Goal: Information Seeking & Learning: Learn about a topic

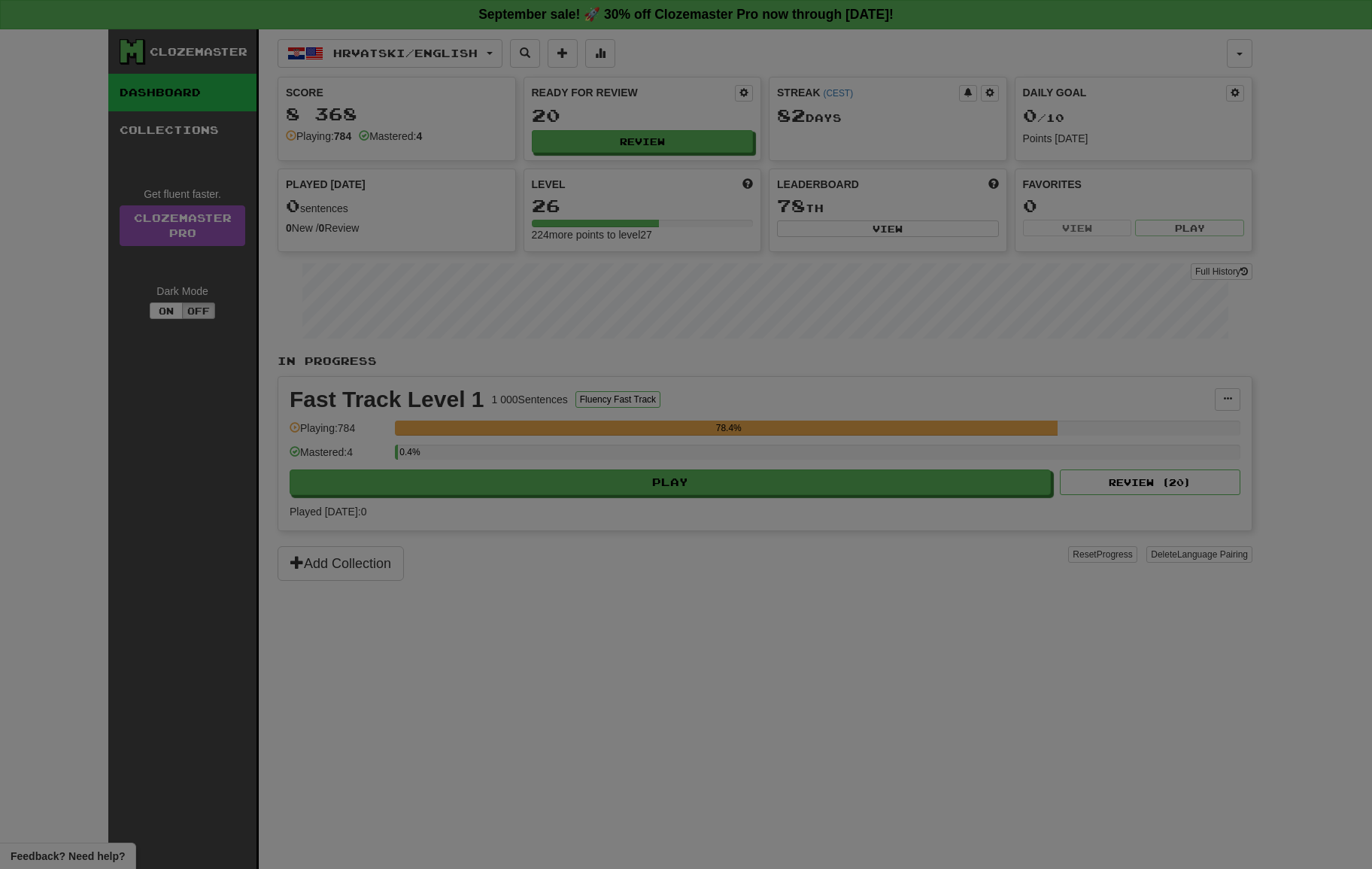
select select "**"
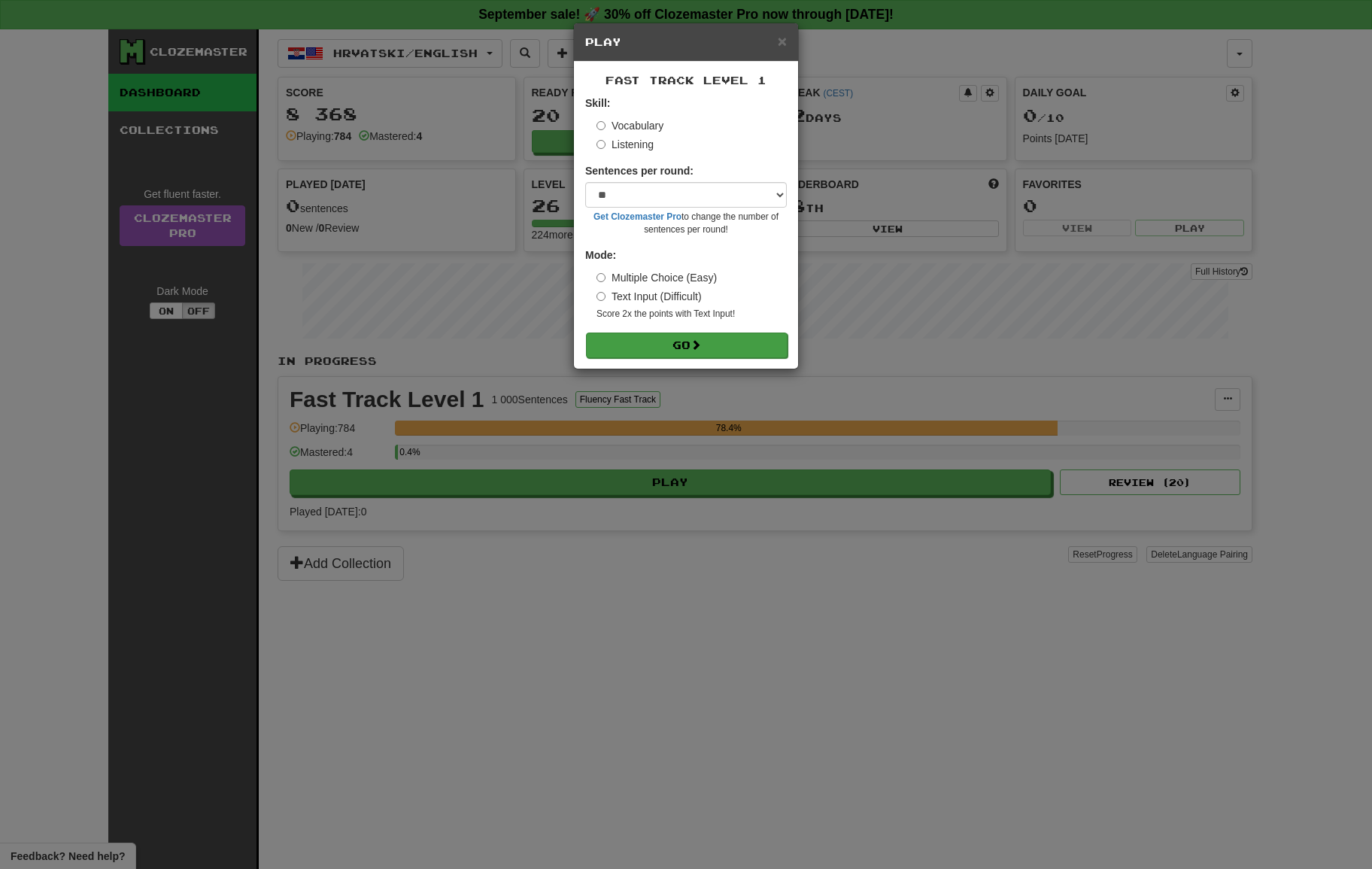
click at [637, 334] on button "Go" at bounding box center [687, 345] width 202 height 25
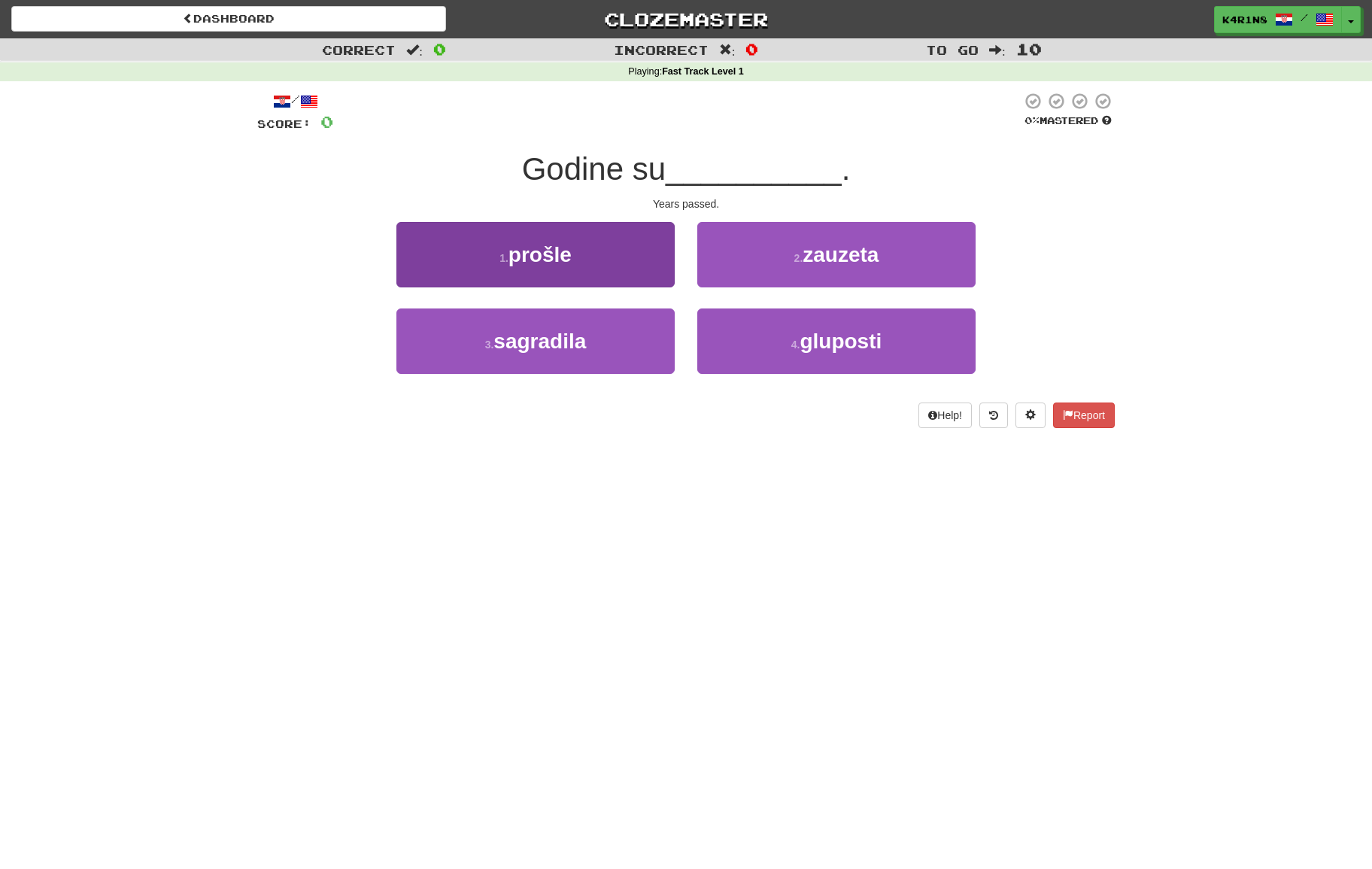
click at [571, 227] on button "1 . prošle" at bounding box center [535, 254] width 278 height 65
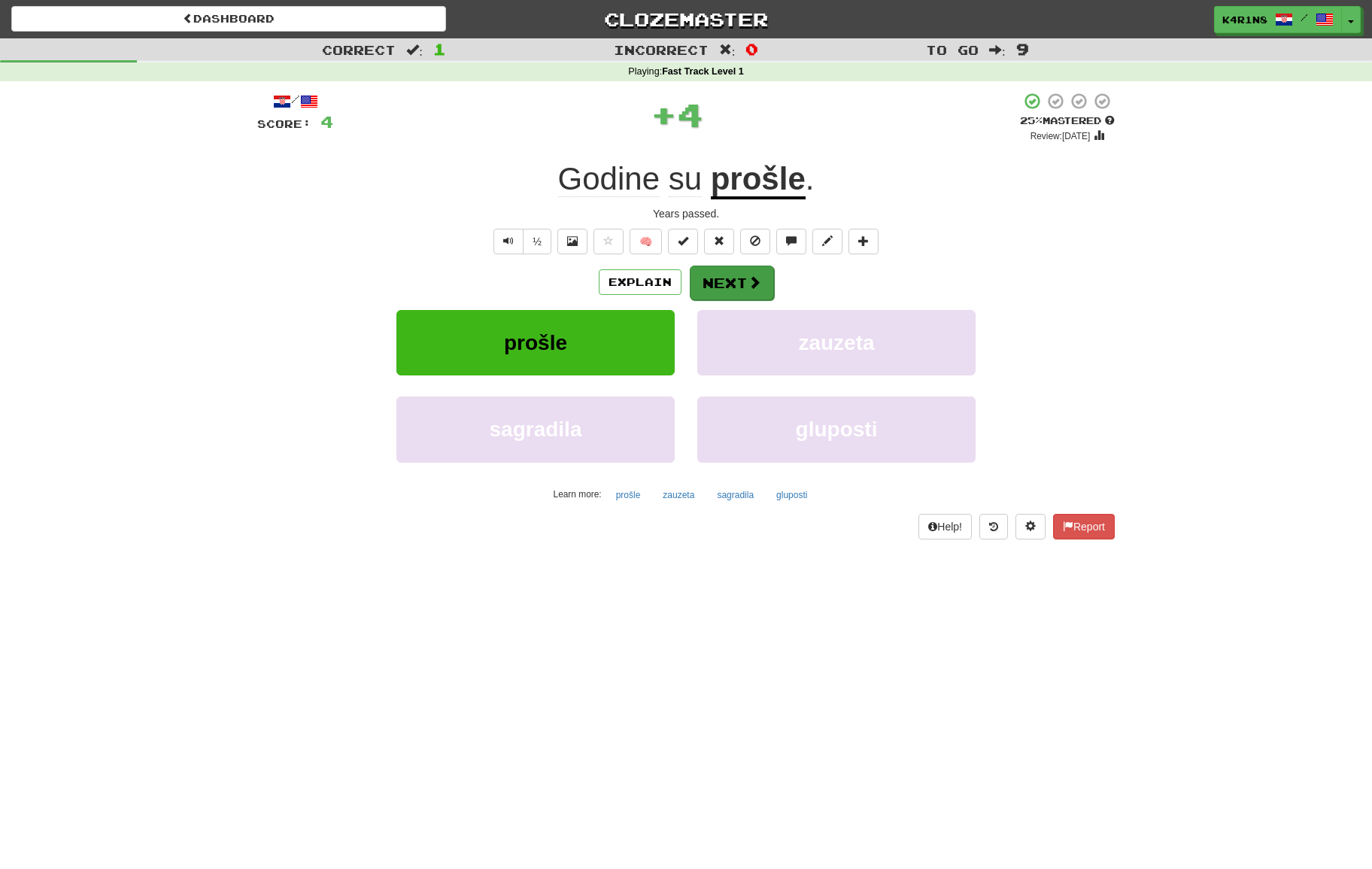
click at [759, 290] on button "Next" at bounding box center [731, 283] width 84 height 35
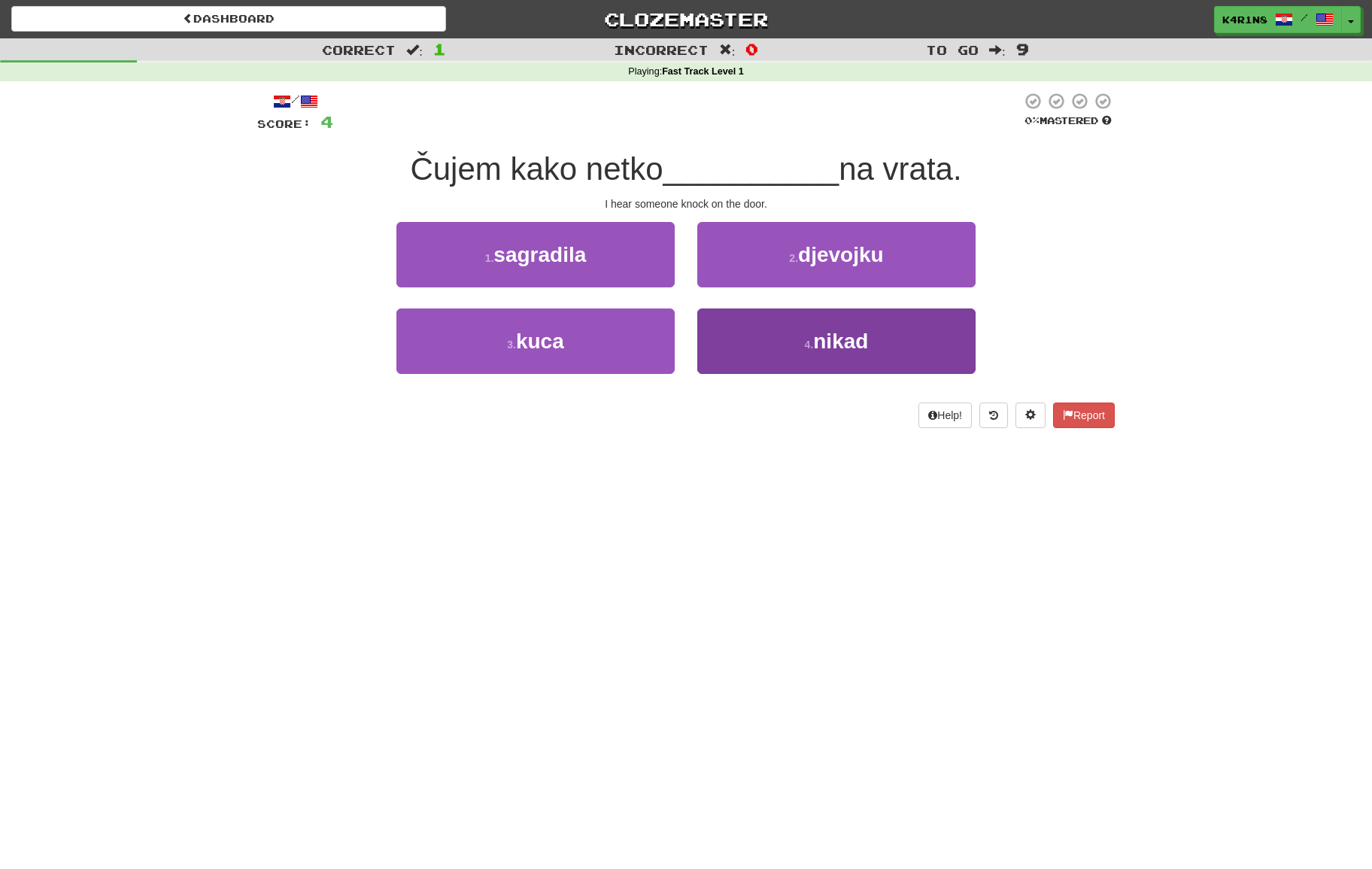
click at [767, 332] on button "4 . nikad" at bounding box center [836, 341] width 278 height 65
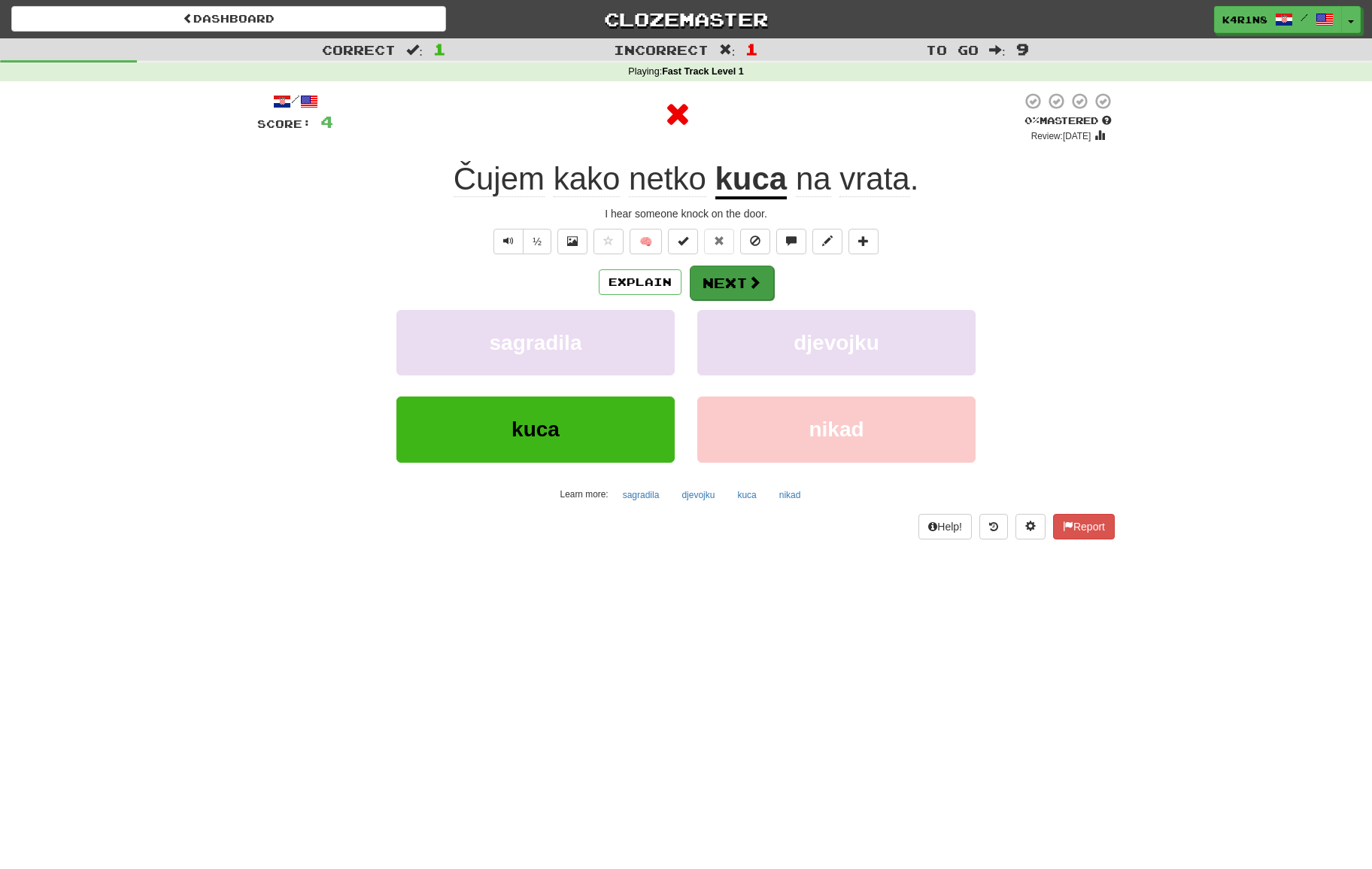
click at [744, 291] on button "Next" at bounding box center [731, 283] width 84 height 35
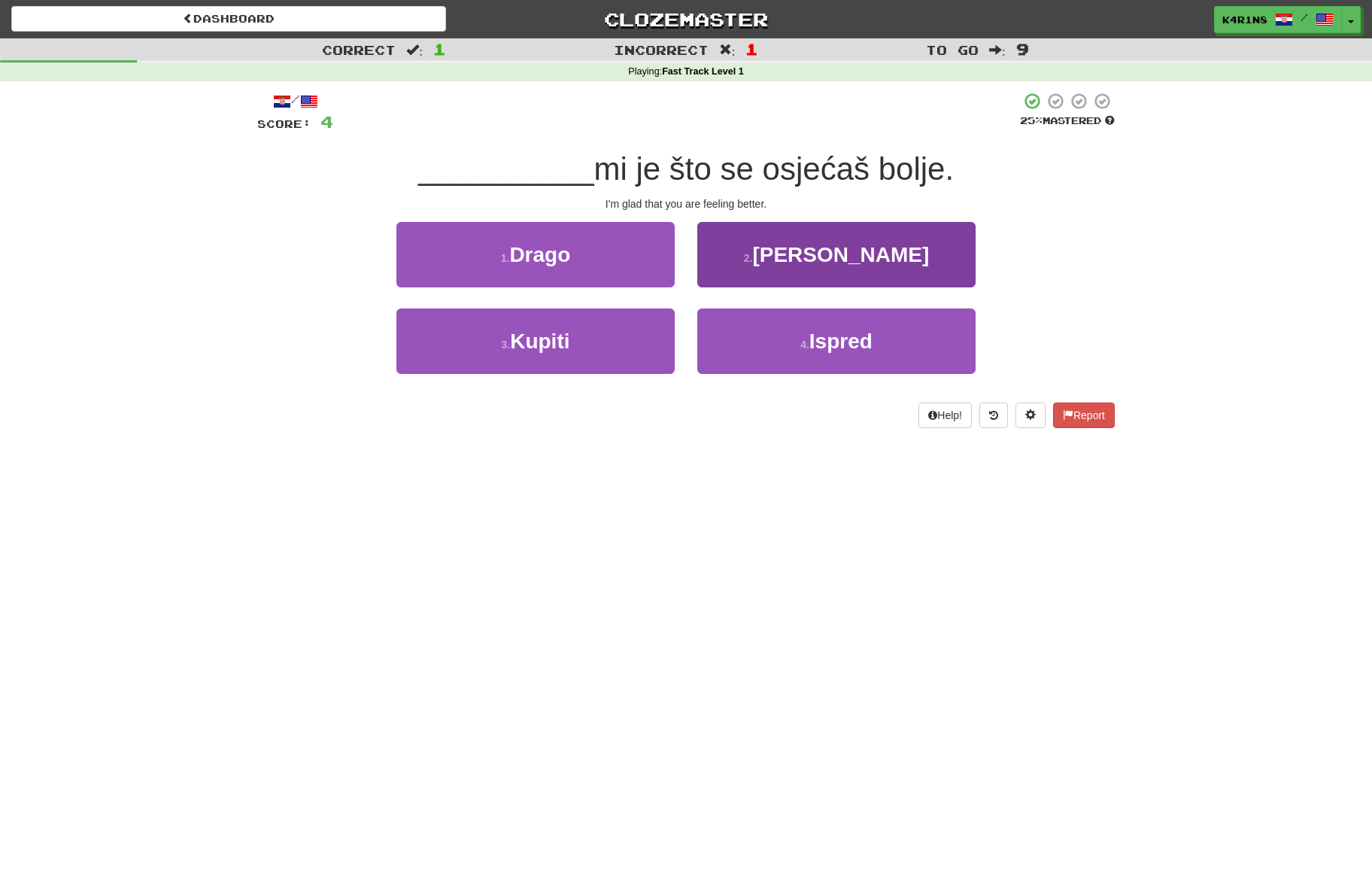
click at [830, 282] on button "2 . Osim" at bounding box center [836, 254] width 278 height 65
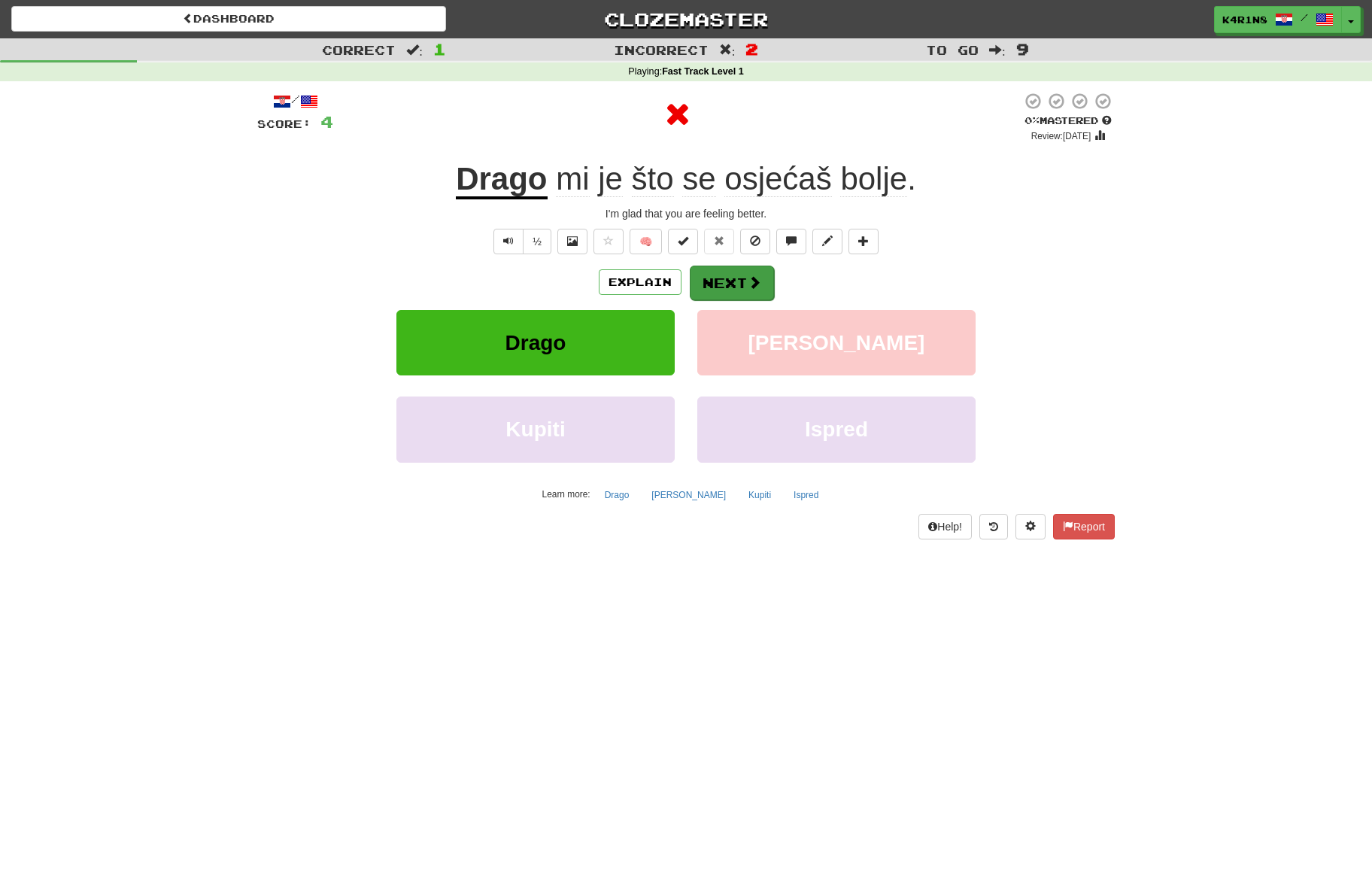
click at [749, 284] on span at bounding box center [755, 282] width 14 height 14
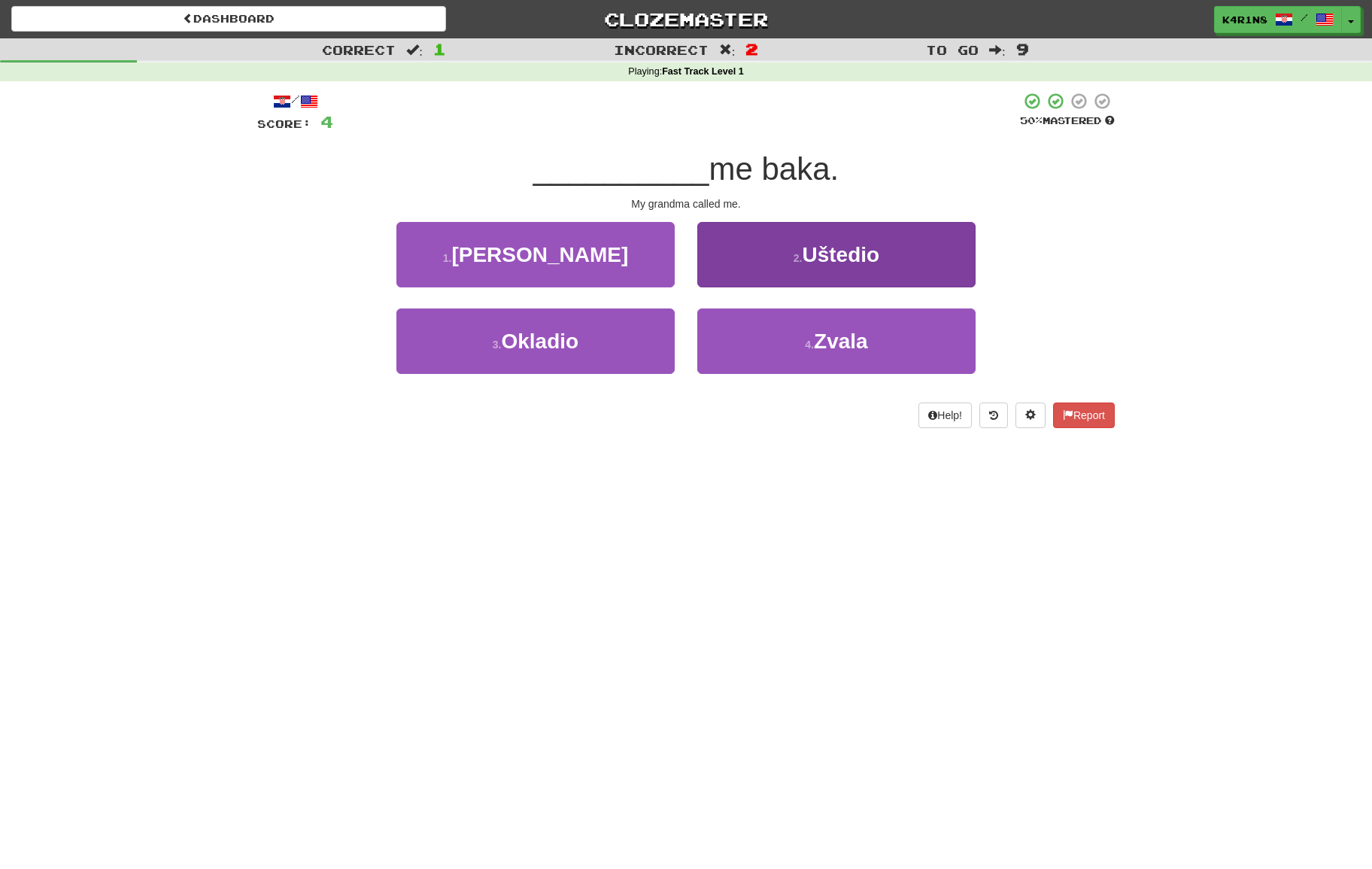
click at [850, 269] on button "2 . Uštedio" at bounding box center [836, 254] width 278 height 65
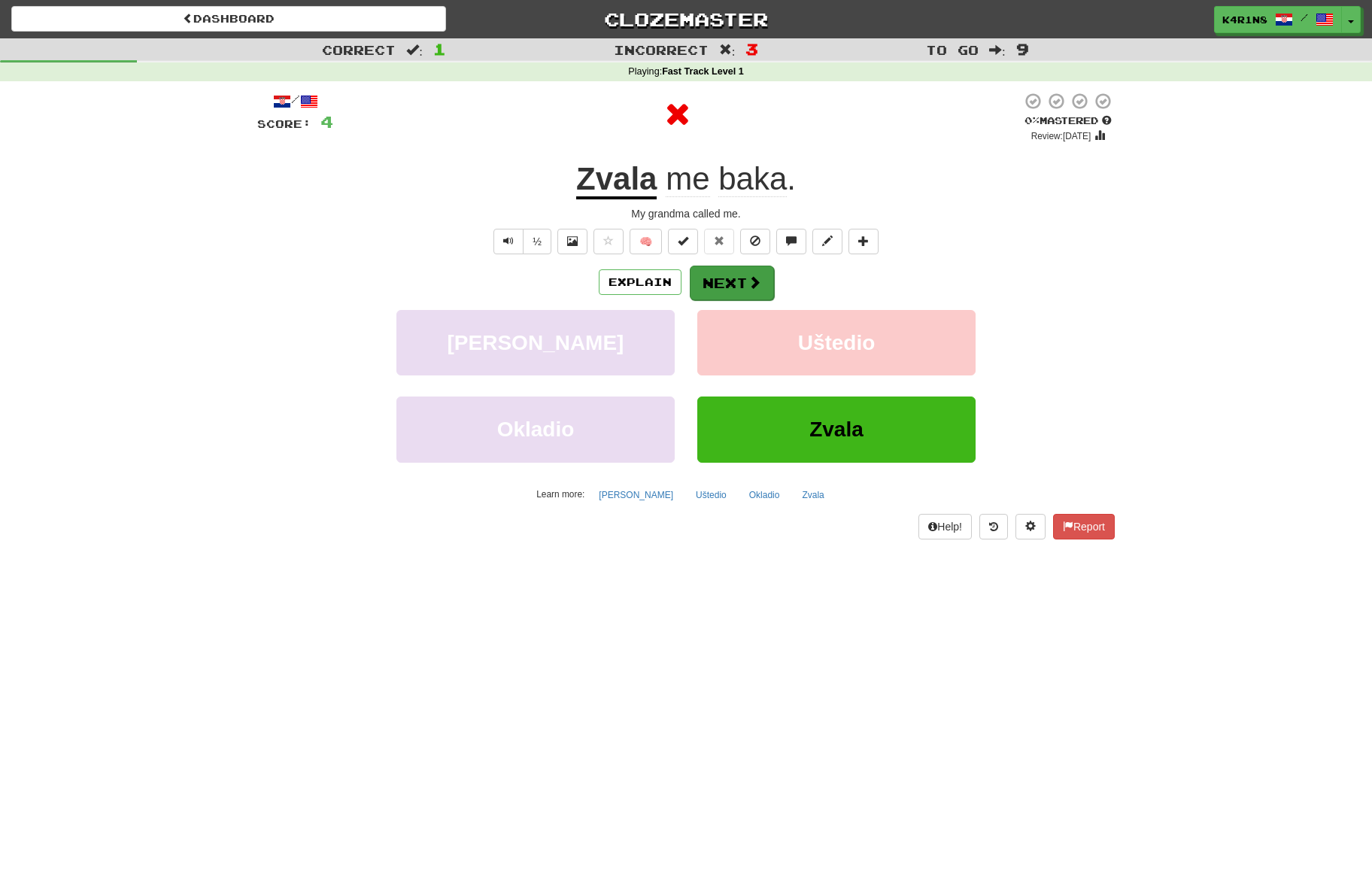
click at [746, 282] on button "Next" at bounding box center [731, 283] width 84 height 35
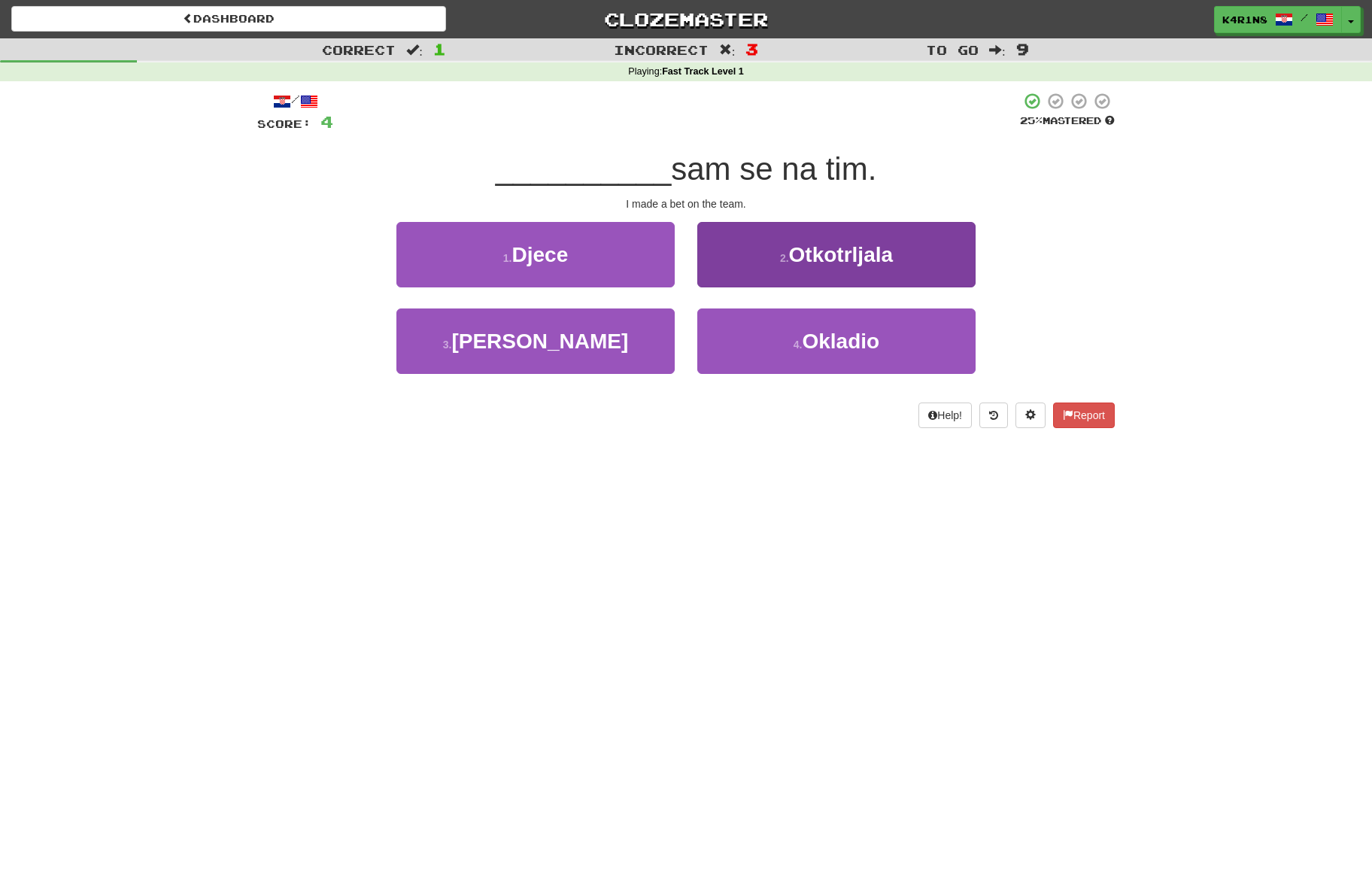
click at [754, 277] on button "2 . Otkotrljala" at bounding box center [836, 254] width 278 height 65
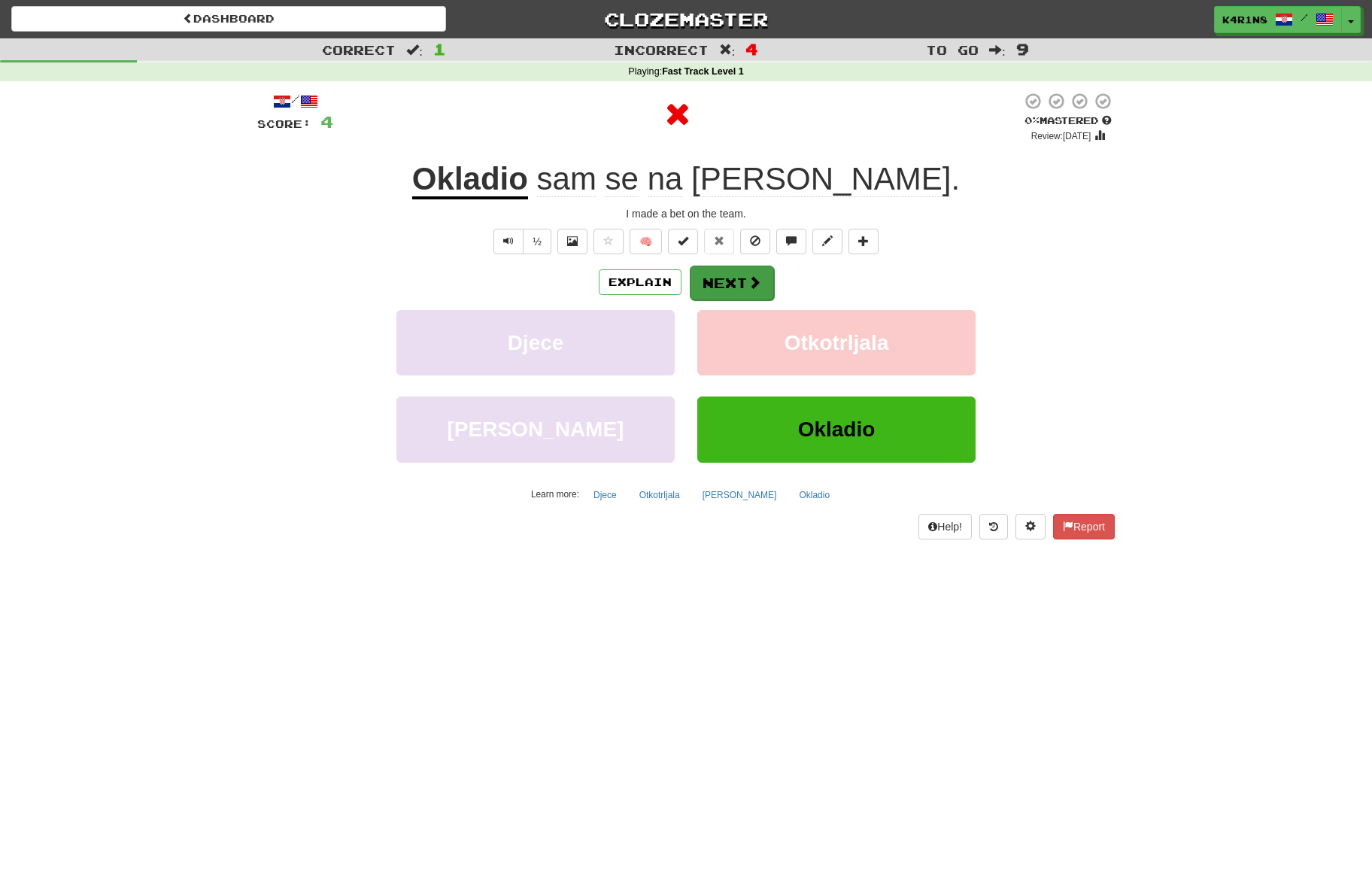
click at [731, 267] on button "Next" at bounding box center [731, 283] width 84 height 35
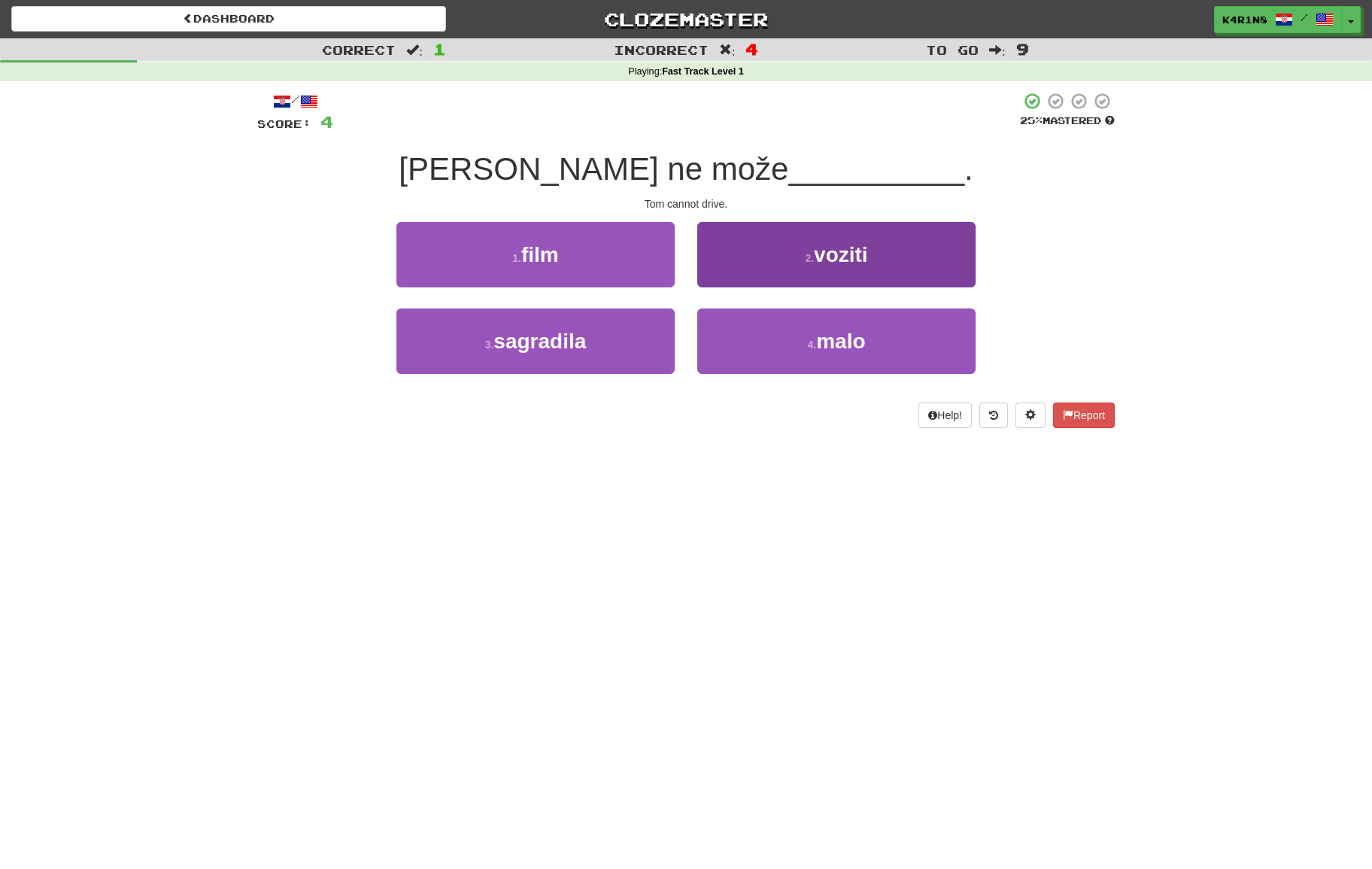
click at [793, 266] on button "2 . voziti" at bounding box center [836, 254] width 278 height 65
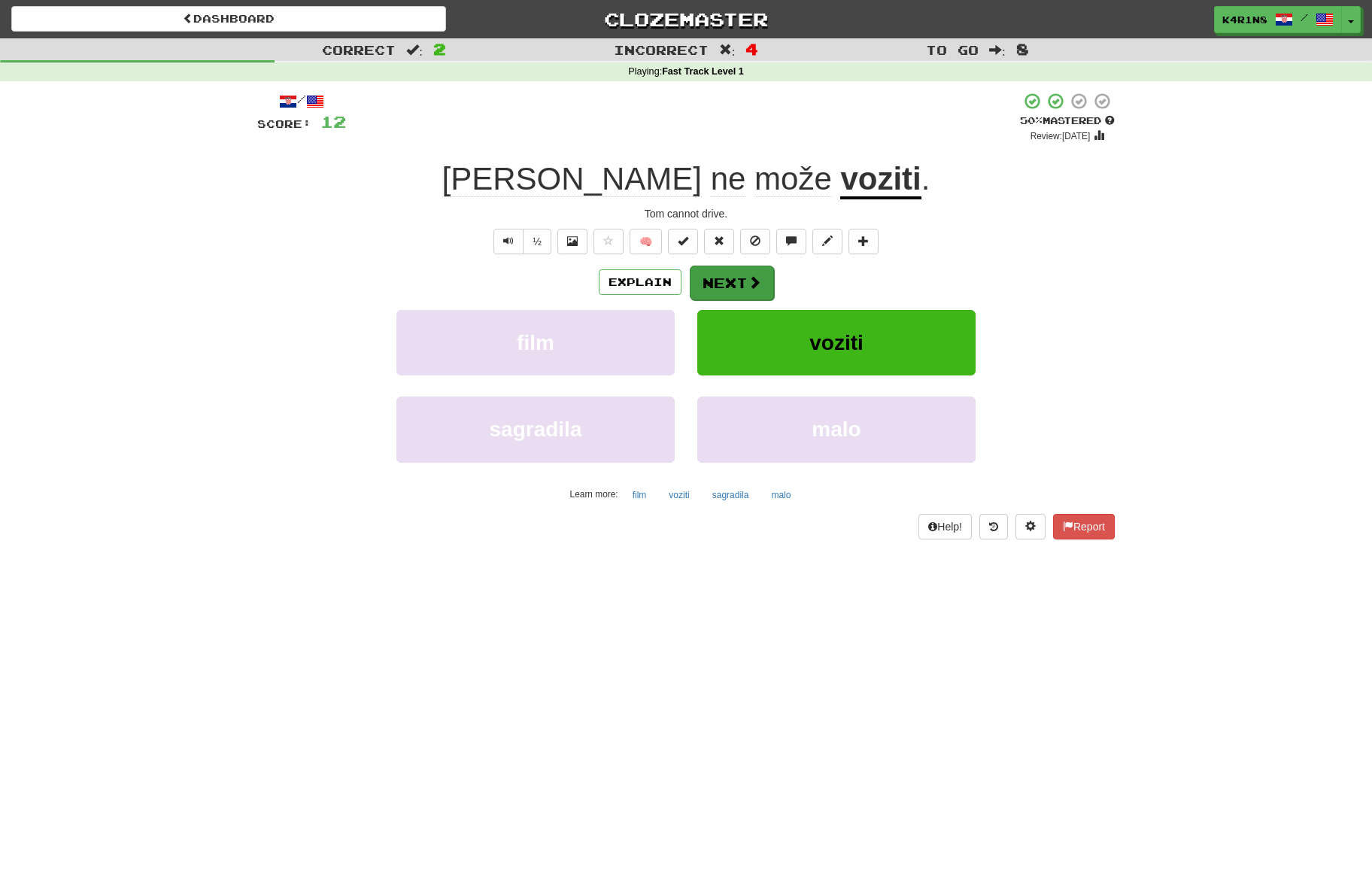
click at [741, 287] on button "Next" at bounding box center [731, 283] width 84 height 35
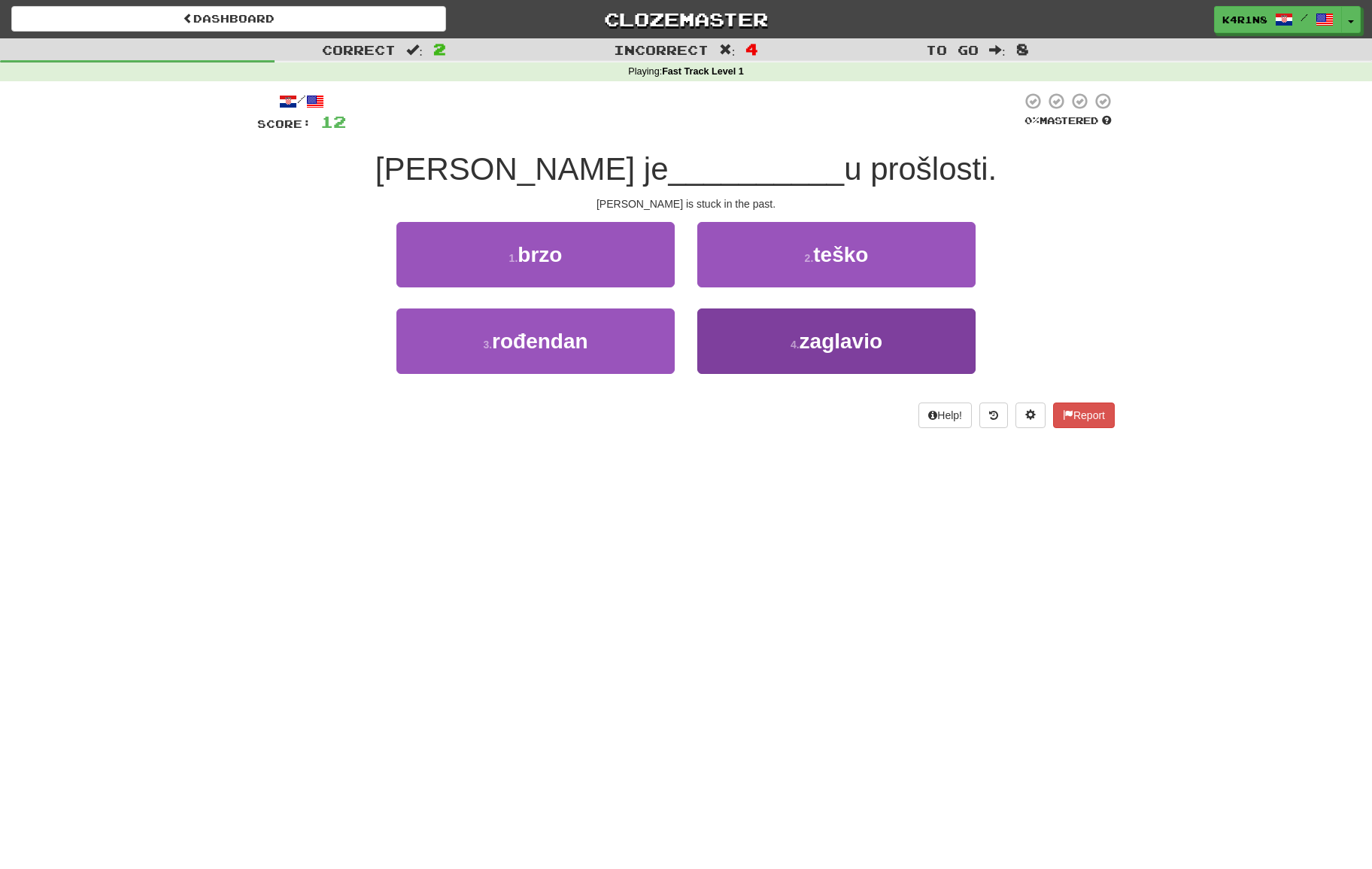
click at [750, 327] on button "4 . zaglavio" at bounding box center [836, 341] width 278 height 65
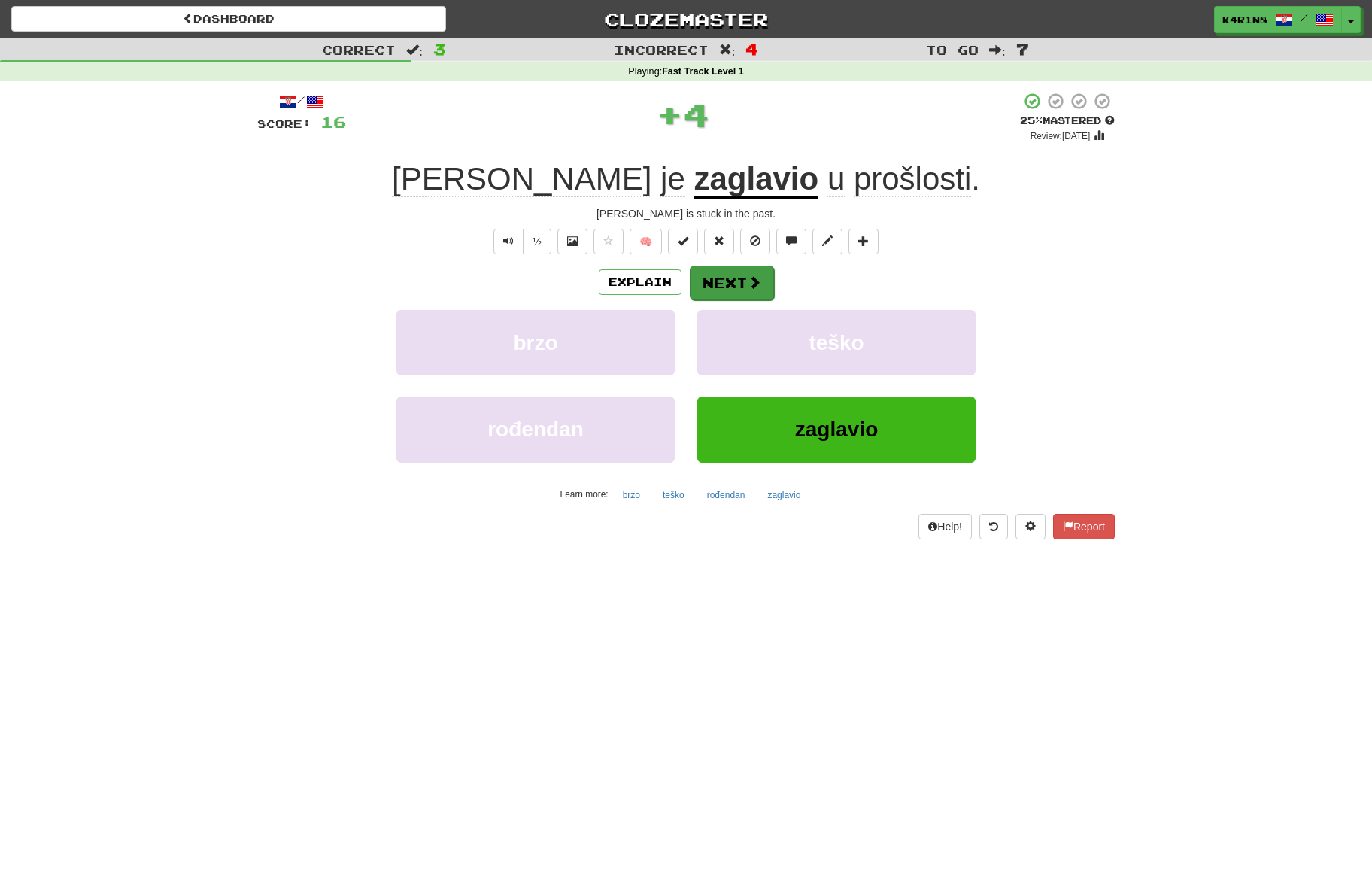
click at [716, 284] on button "Next" at bounding box center [731, 283] width 84 height 35
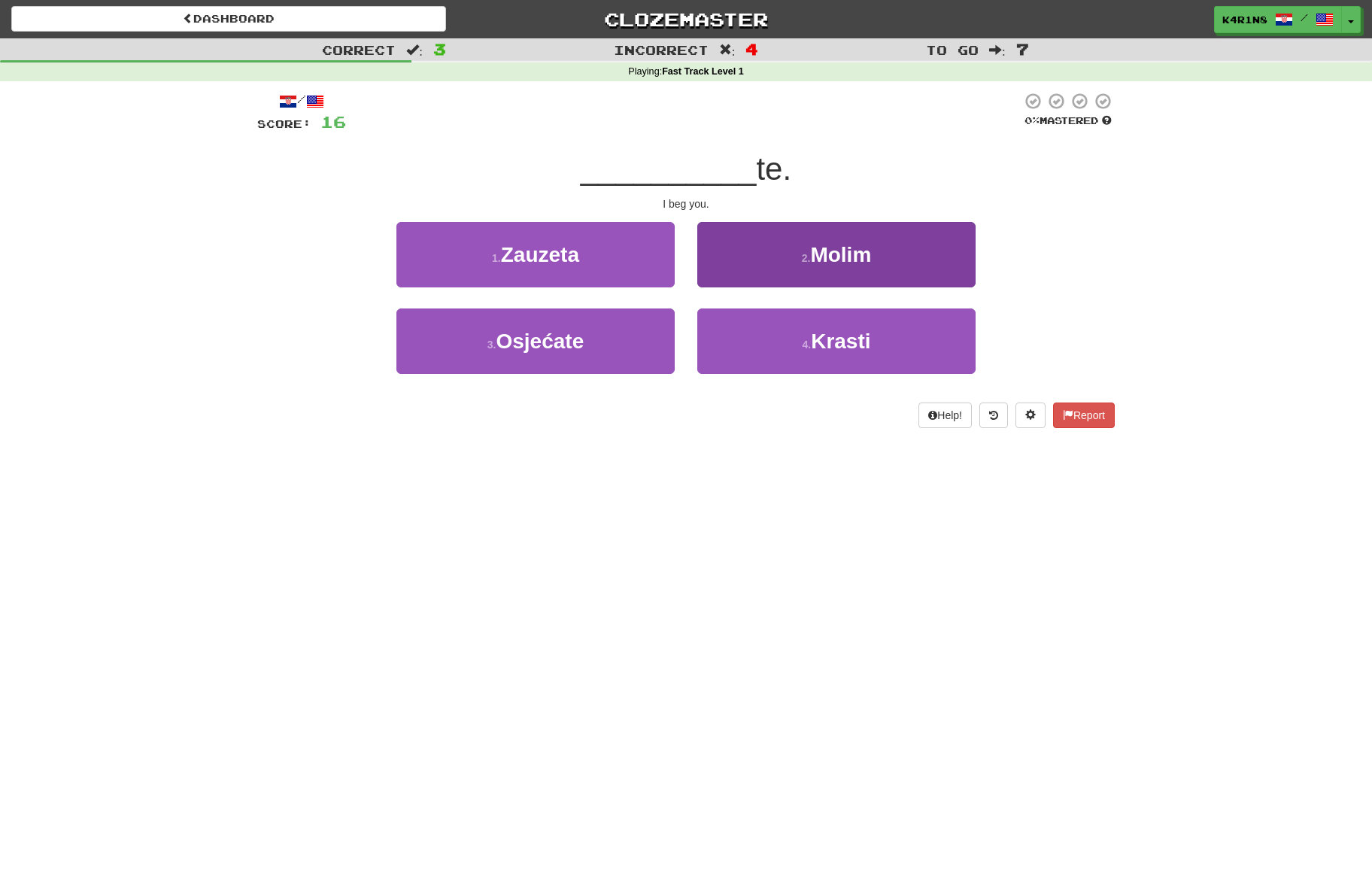
click at [763, 284] on button "2 . Molim" at bounding box center [836, 254] width 278 height 65
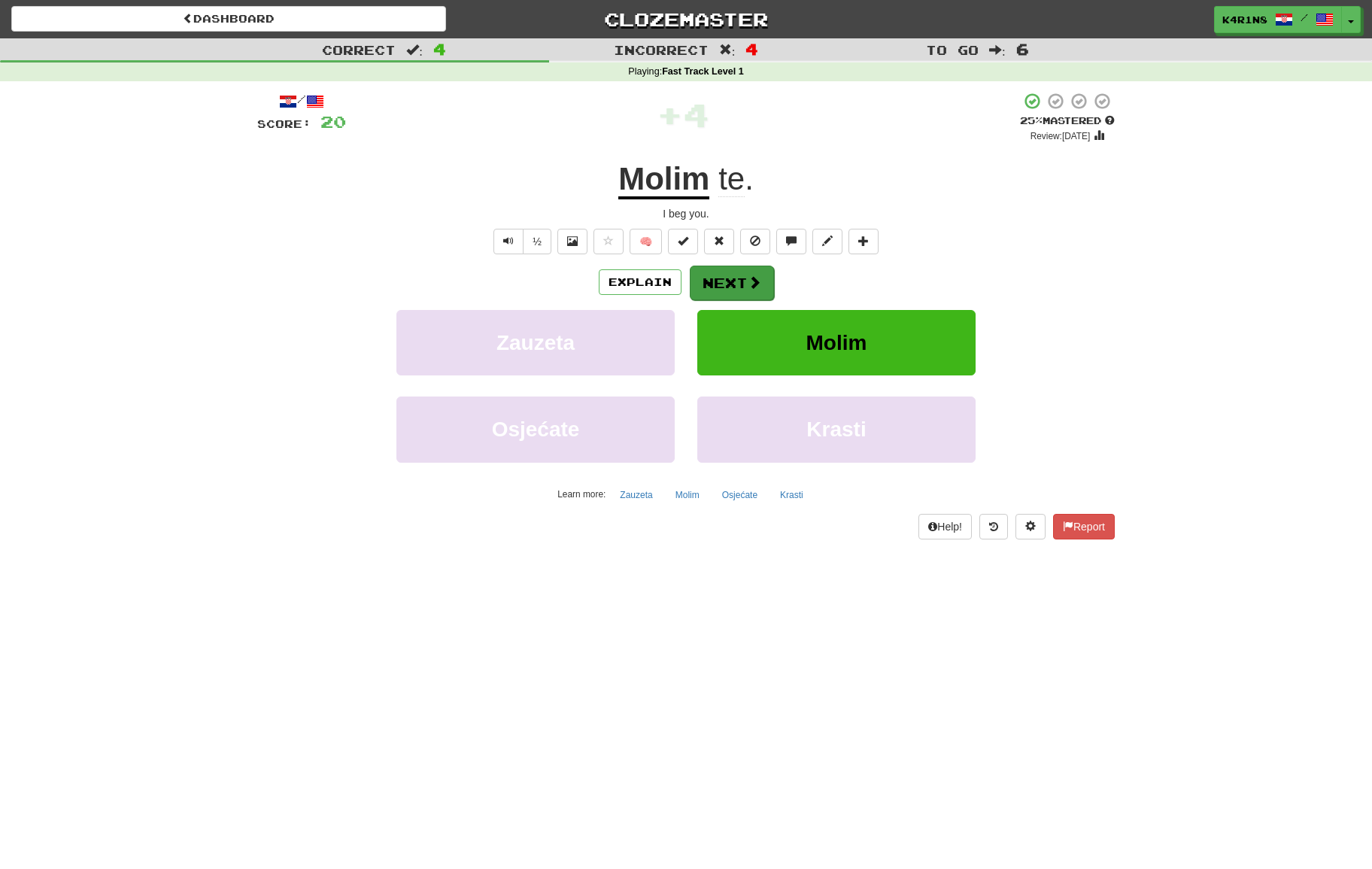
click at [743, 275] on button "Next" at bounding box center [731, 283] width 84 height 35
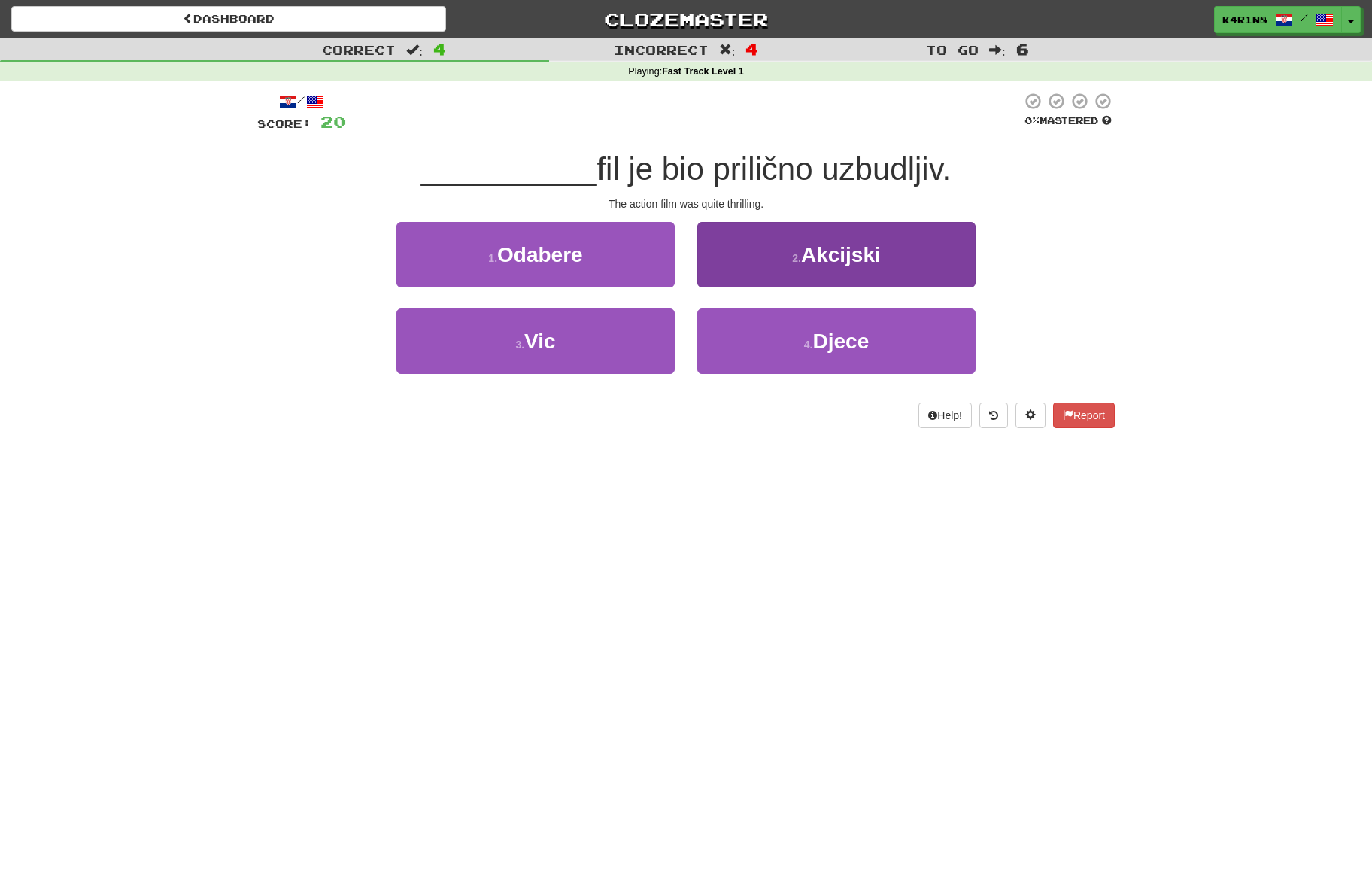
click at [778, 270] on button "2 . Akcijski" at bounding box center [836, 254] width 278 height 65
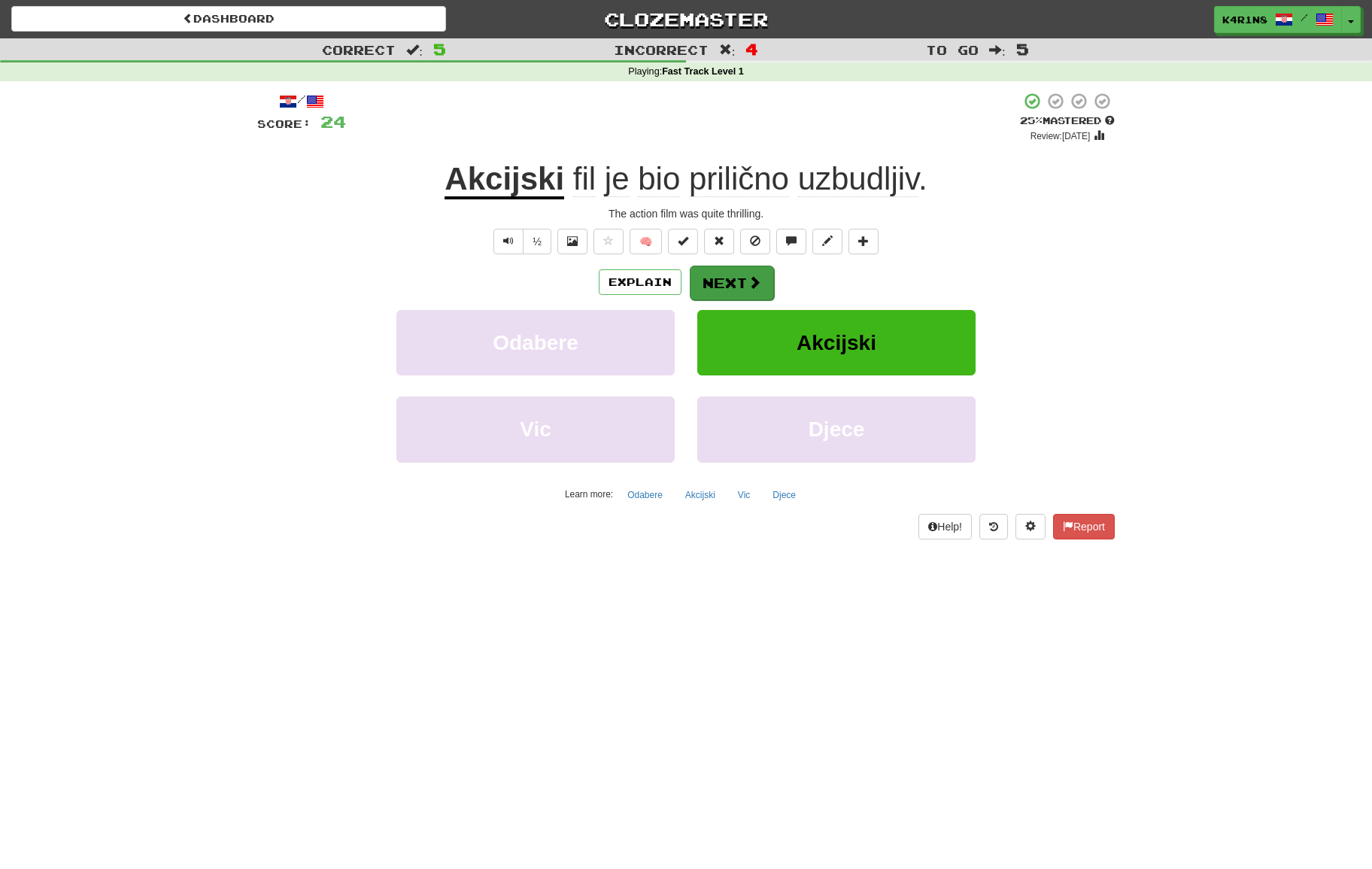
click at [744, 272] on button "Next" at bounding box center [731, 283] width 84 height 35
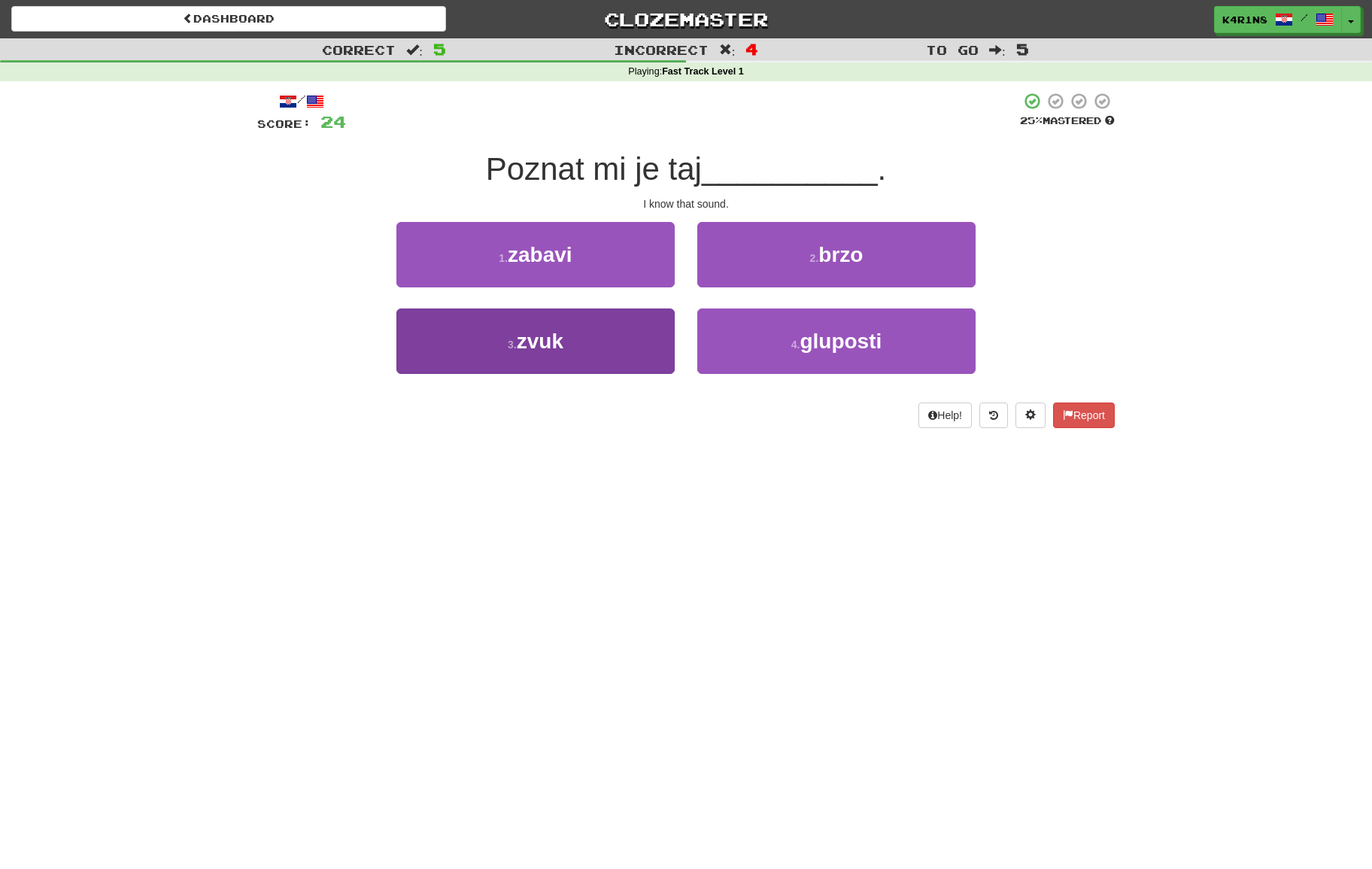
click at [622, 333] on button "3 . zvuk" at bounding box center [535, 341] width 278 height 65
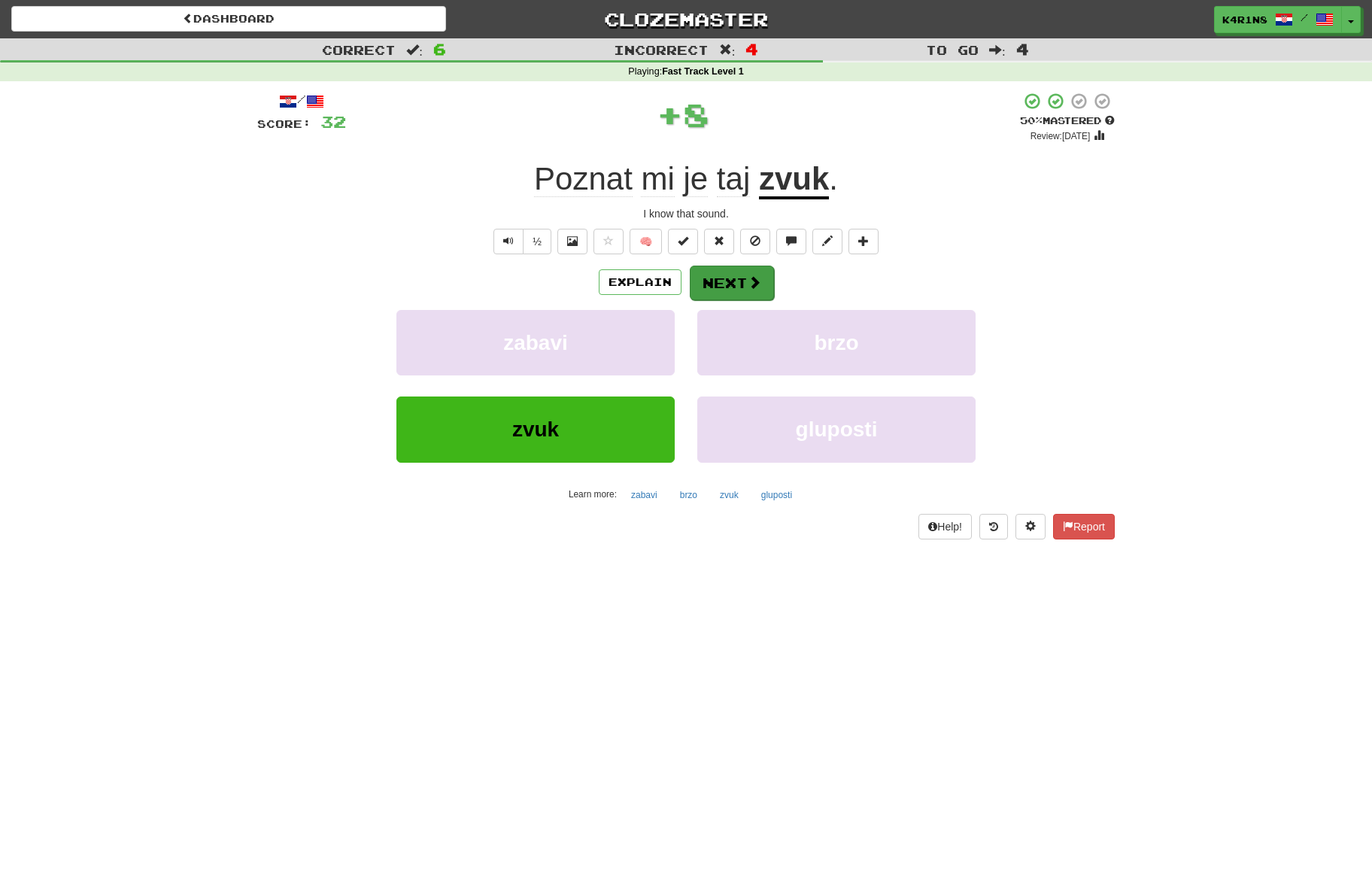
click at [756, 277] on span at bounding box center [755, 282] width 14 height 14
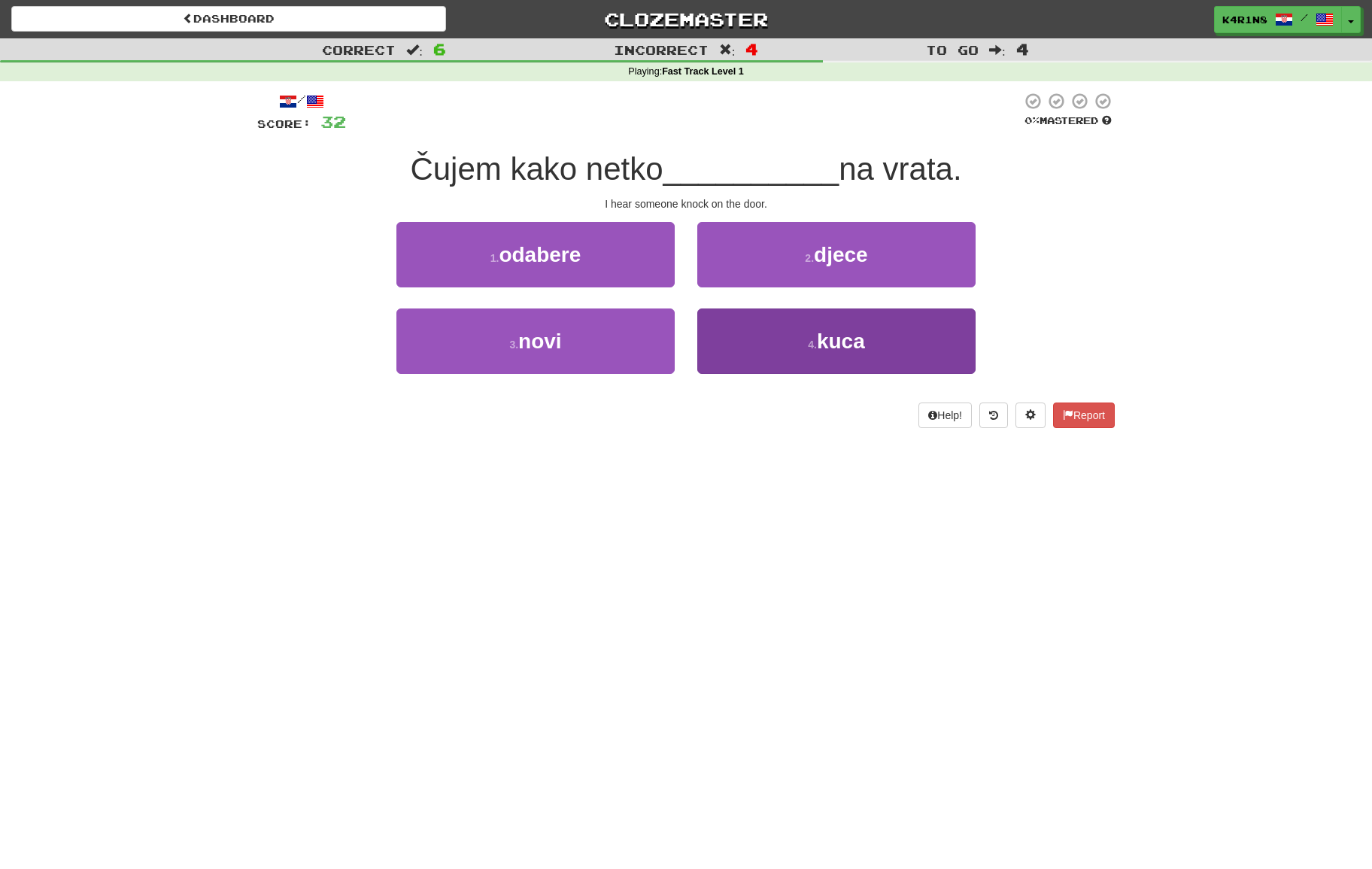
click at [774, 324] on button "4 . kuca" at bounding box center [836, 341] width 278 height 65
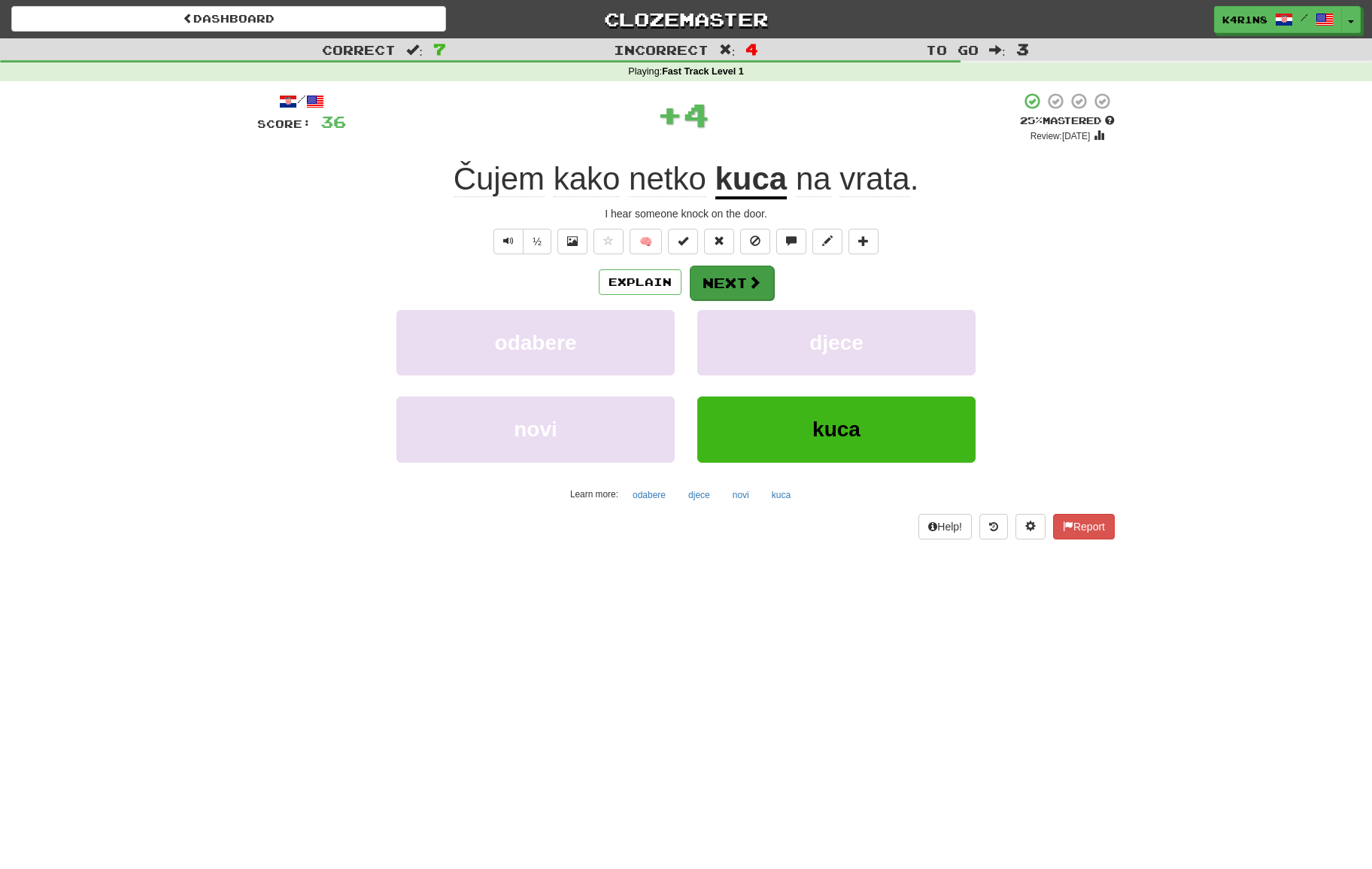
click at [749, 286] on span at bounding box center [755, 282] width 14 height 14
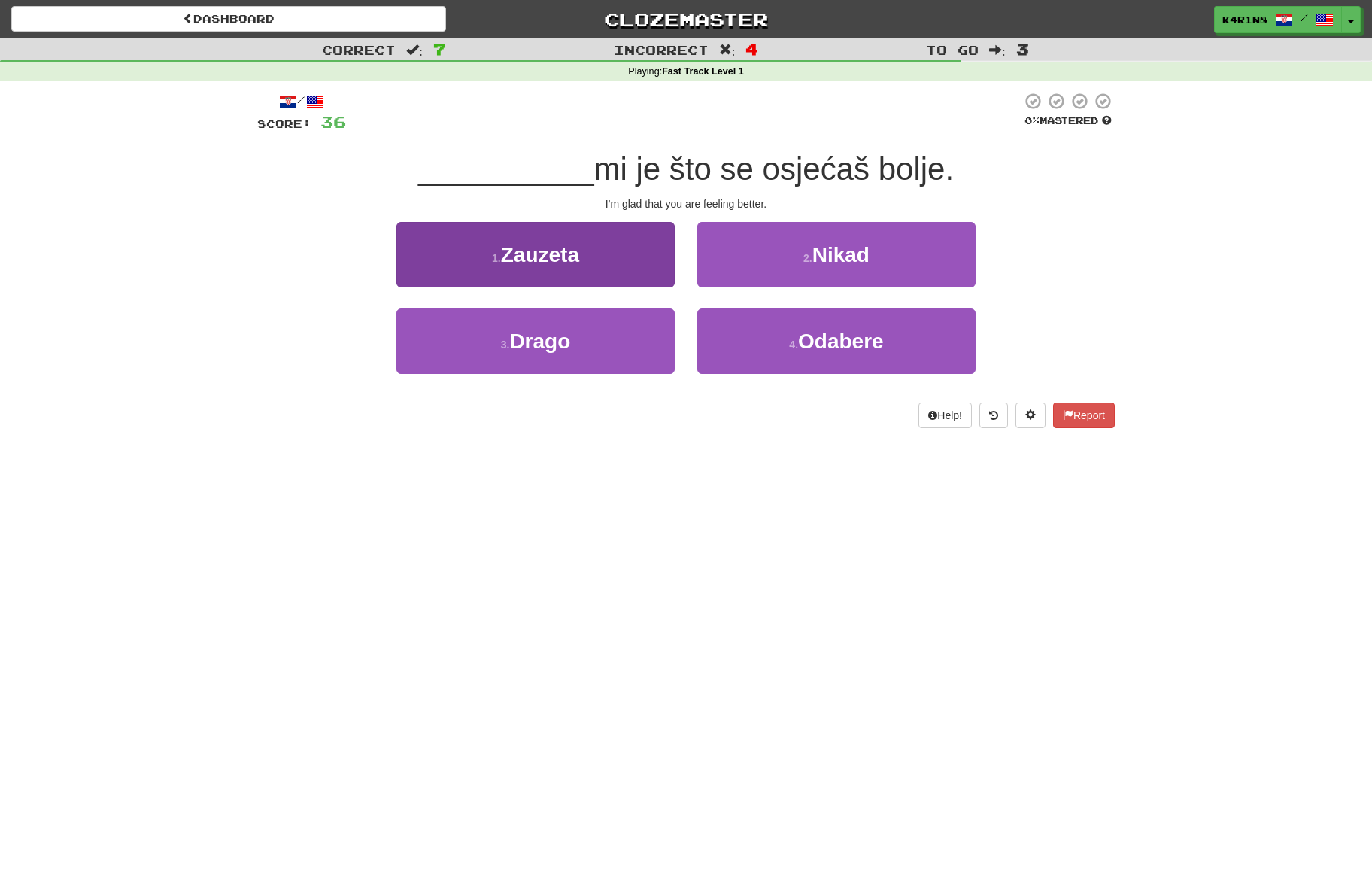
click at [626, 341] on button "3 . Drago" at bounding box center [535, 341] width 278 height 65
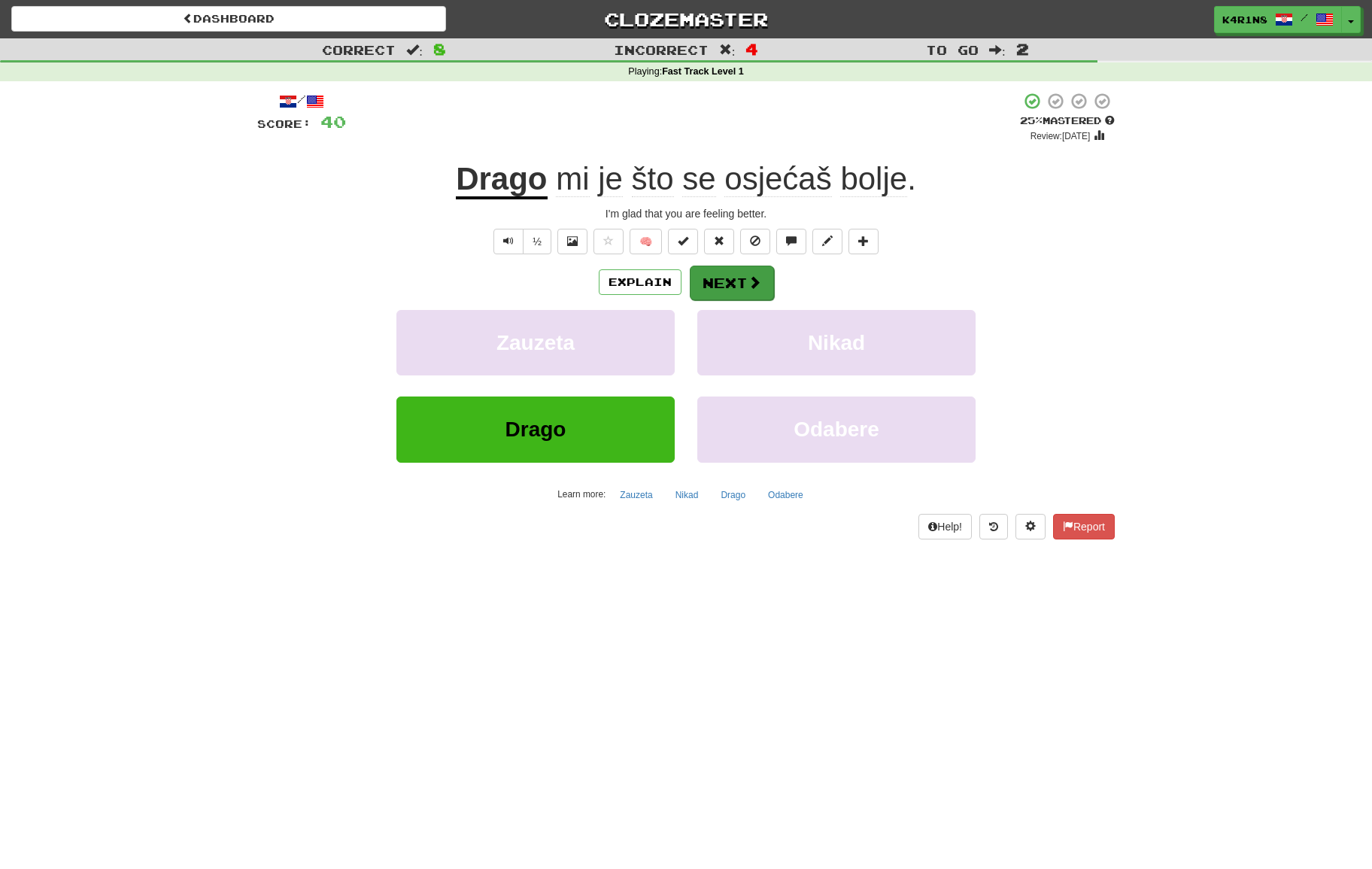
click at [733, 277] on button "Next" at bounding box center [731, 283] width 84 height 35
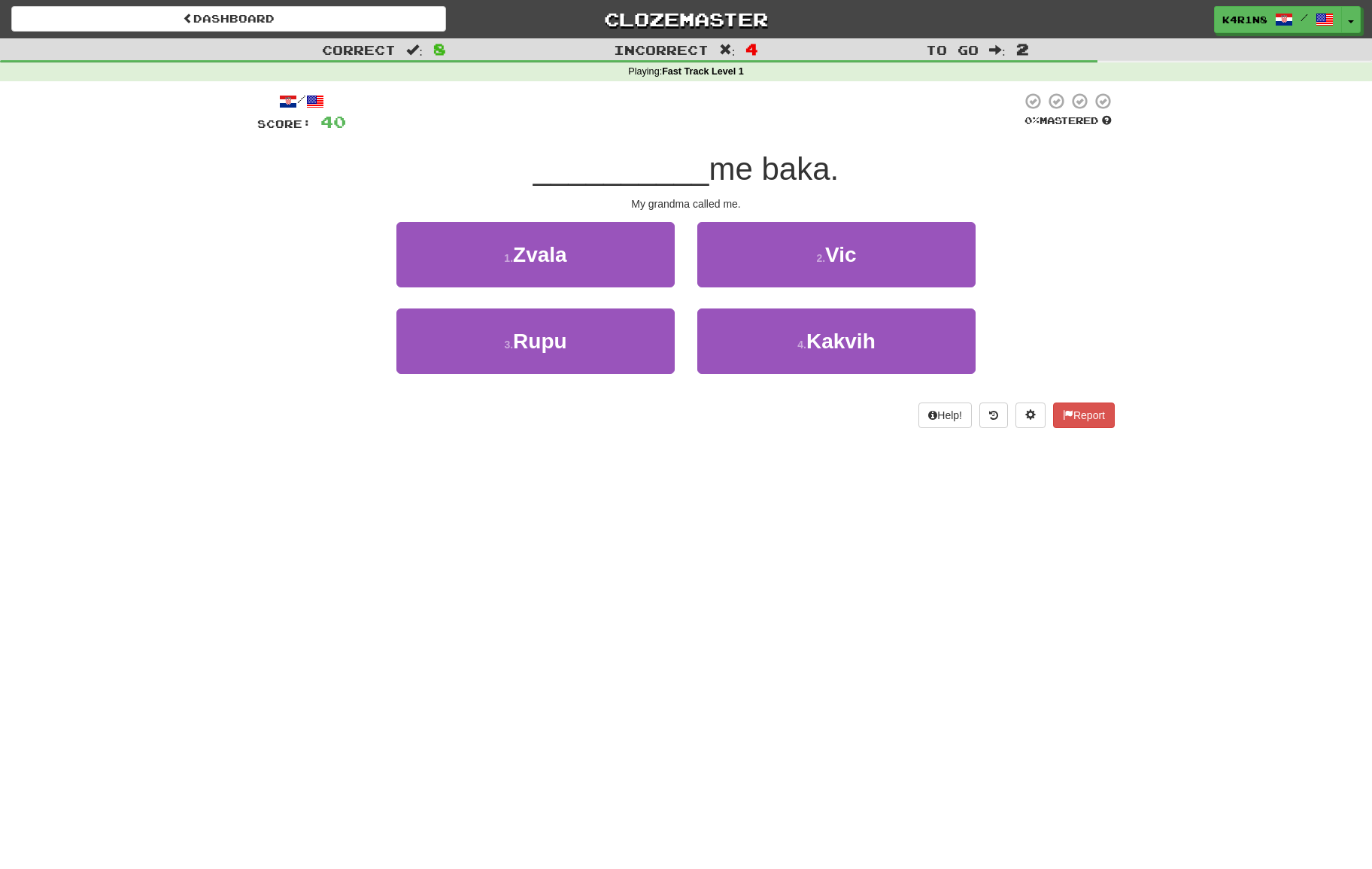
click at [683, 273] on div "1 . Zvala" at bounding box center [535, 265] width 301 height 86
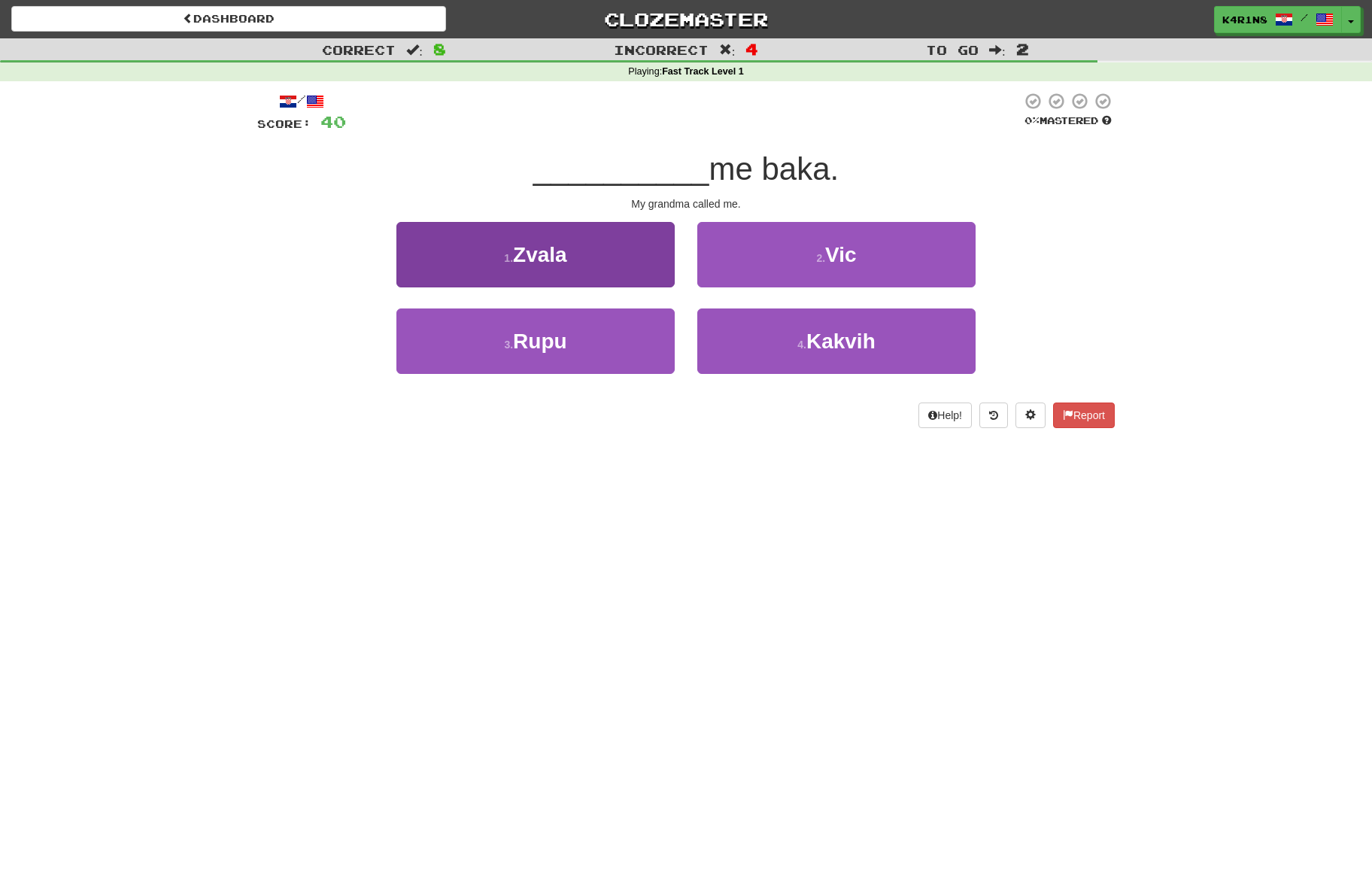
click at [612, 269] on button "1 . Zvala" at bounding box center [535, 254] width 278 height 65
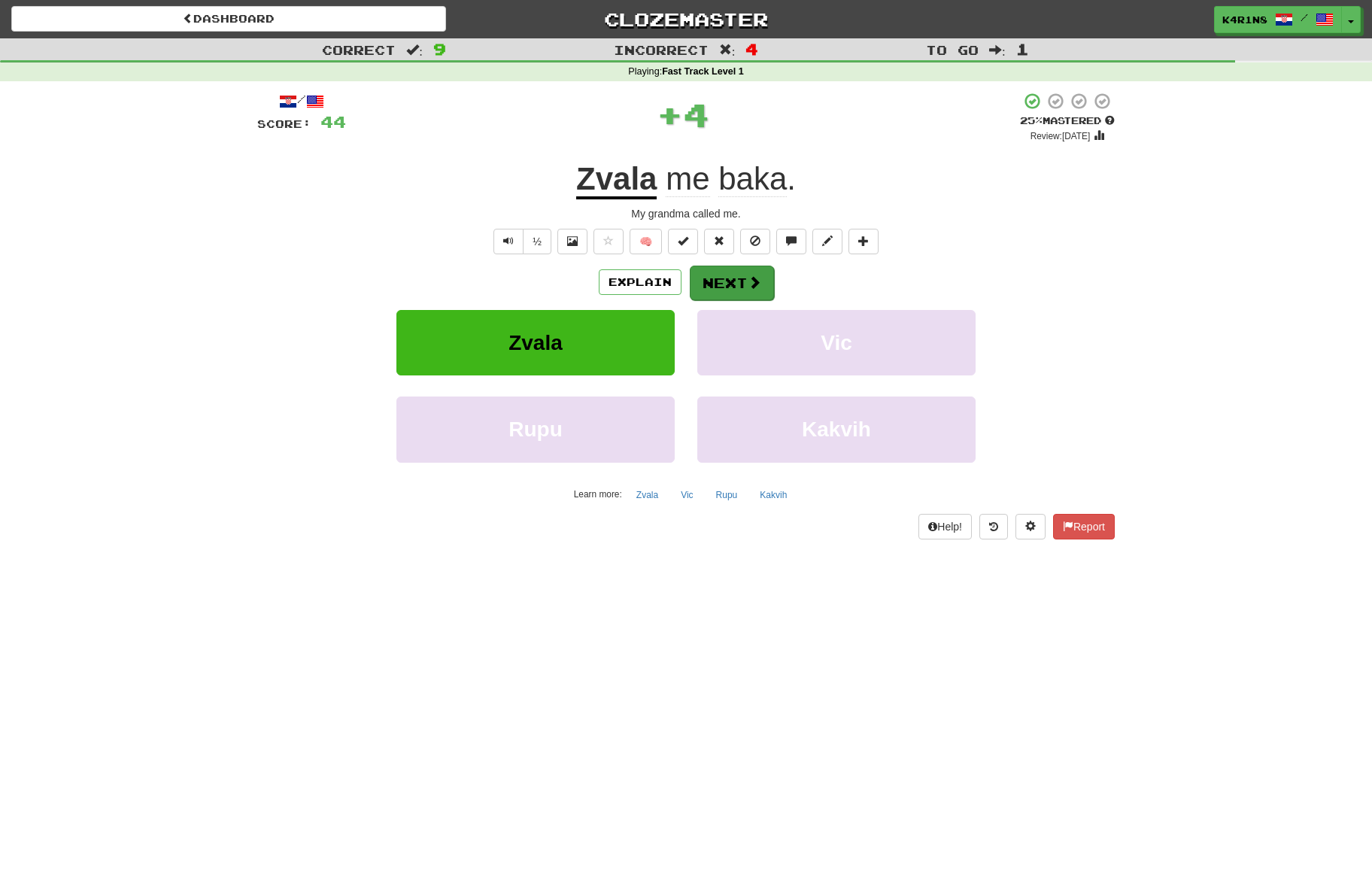
click at [721, 274] on button "Next" at bounding box center [731, 283] width 84 height 35
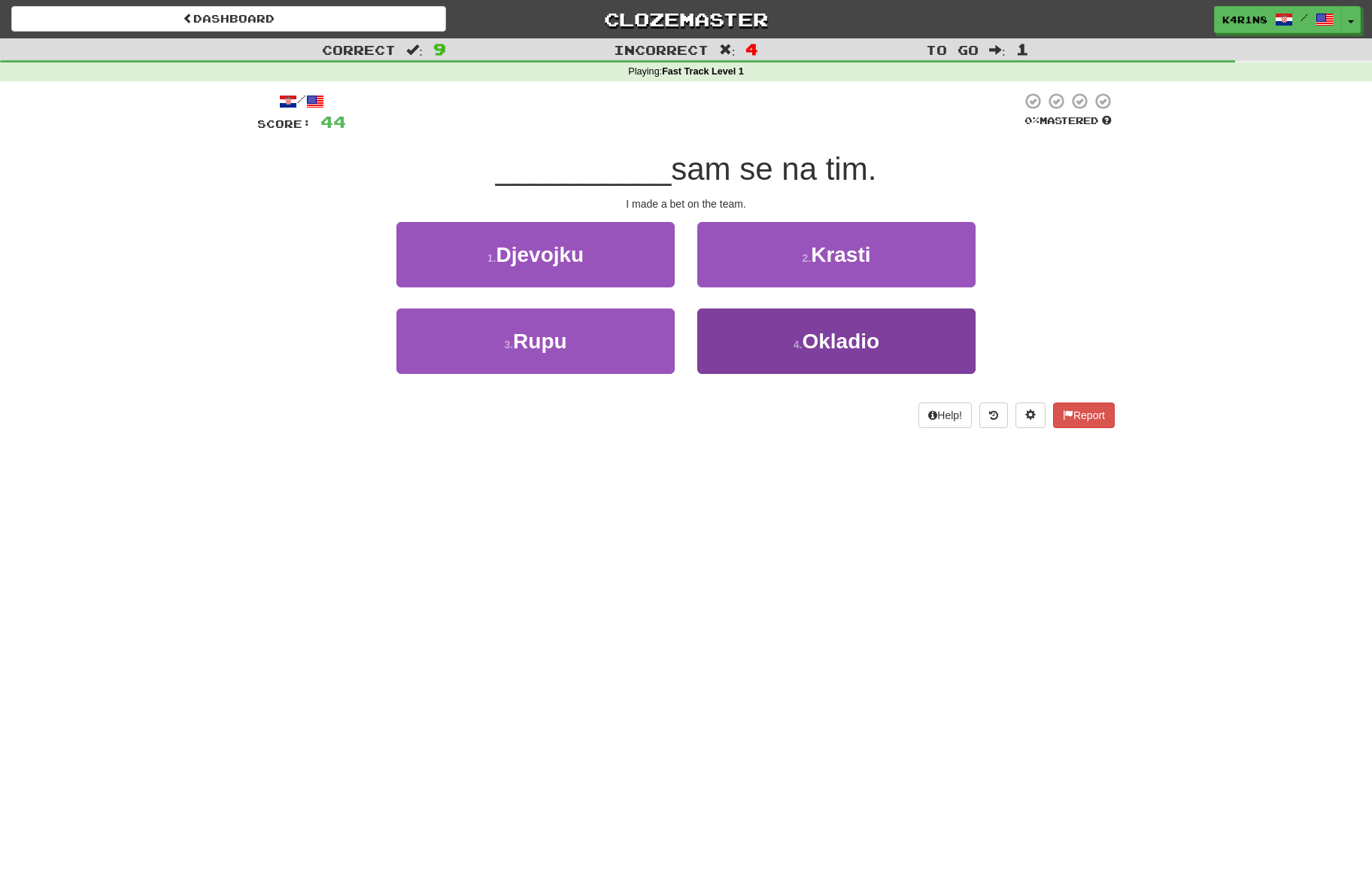
click at [766, 324] on button "4 . Okladio" at bounding box center [836, 341] width 278 height 65
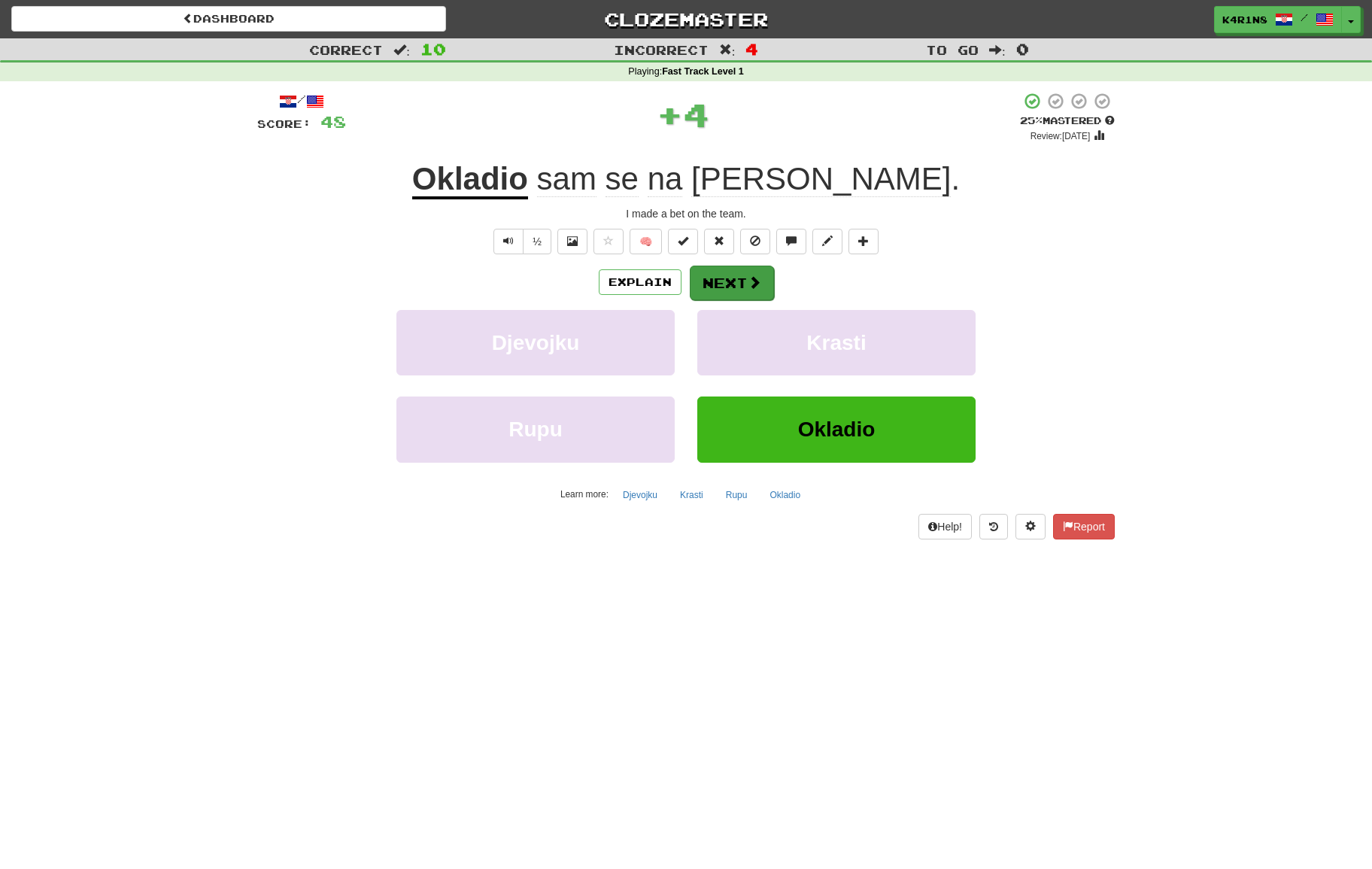
click at [733, 275] on button "Next" at bounding box center [731, 283] width 84 height 35
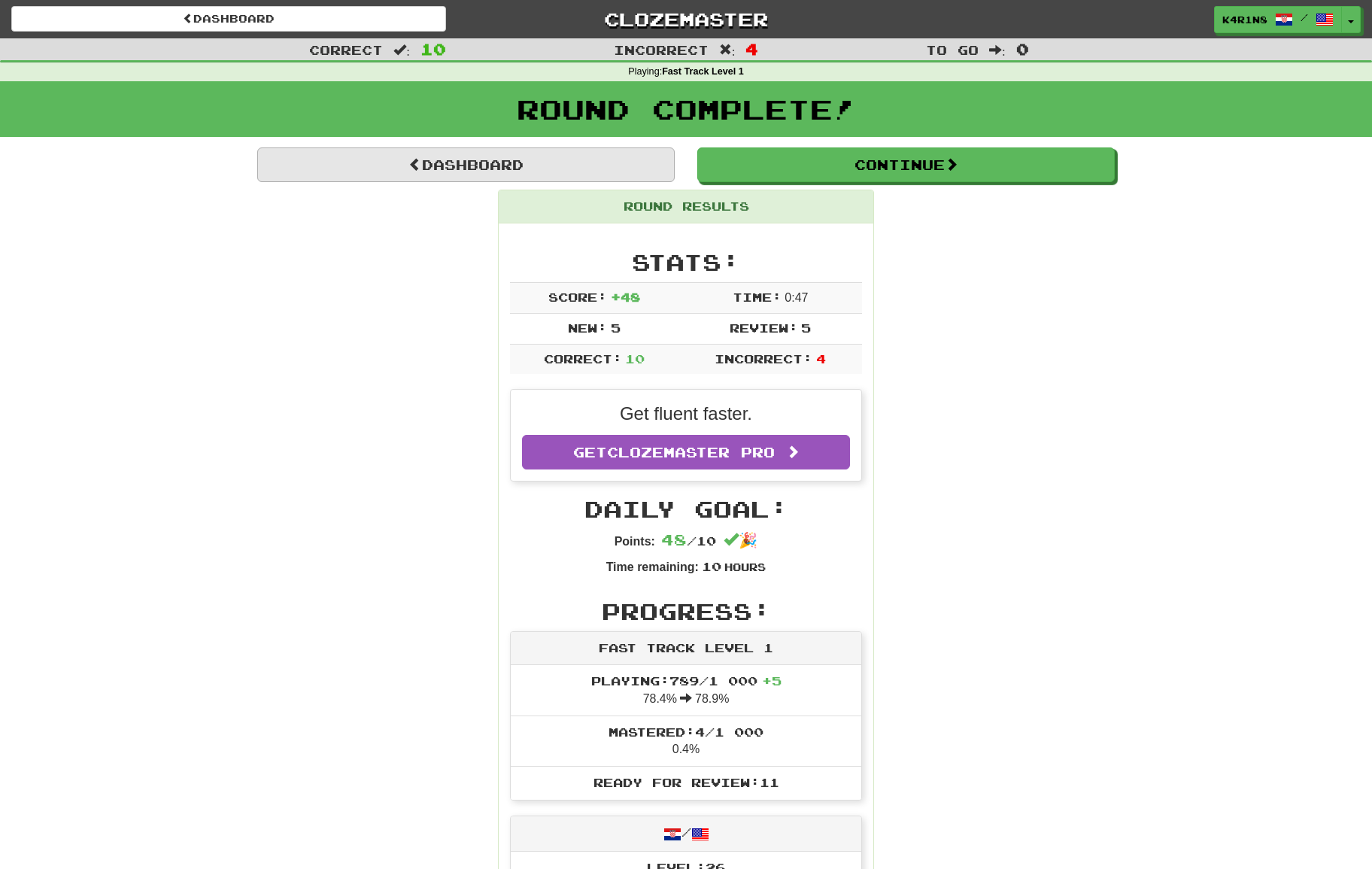
click at [593, 173] on link "Dashboard" at bounding box center [466, 164] width 418 height 35
